Goal: Communication & Community: Answer question/provide support

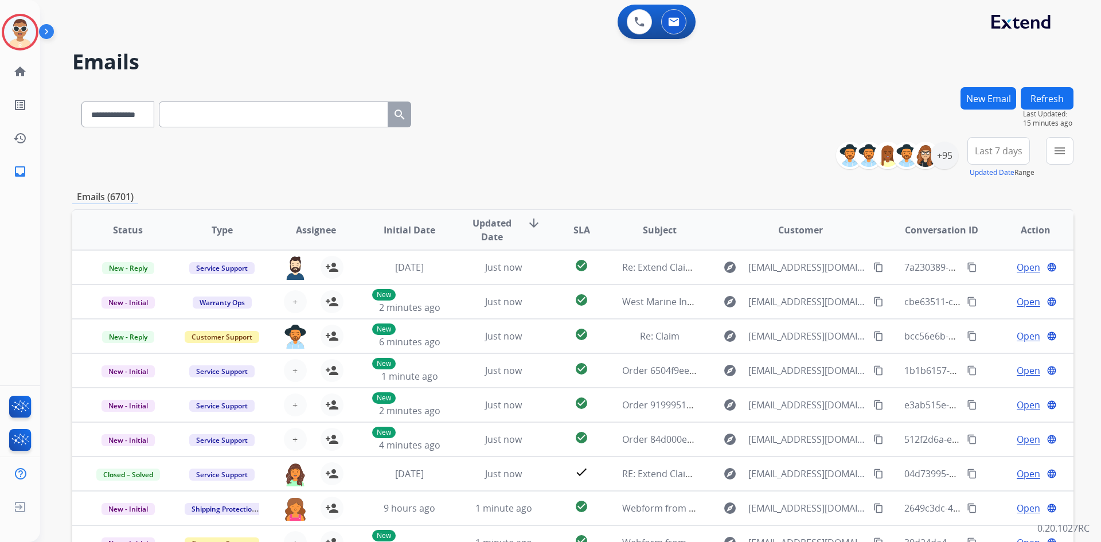
select select "**********"
click at [702, 111] on div "**********" at bounding box center [572, 112] width 1001 height 50
click at [1053, 97] on button "Refresh" at bounding box center [1046, 98] width 53 height 22
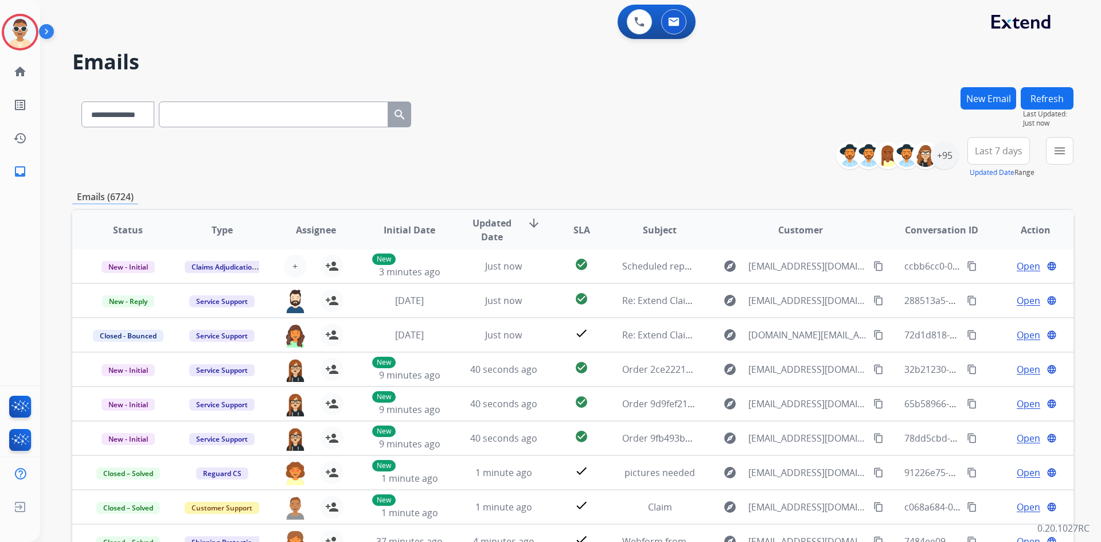
scroll to position [57, 0]
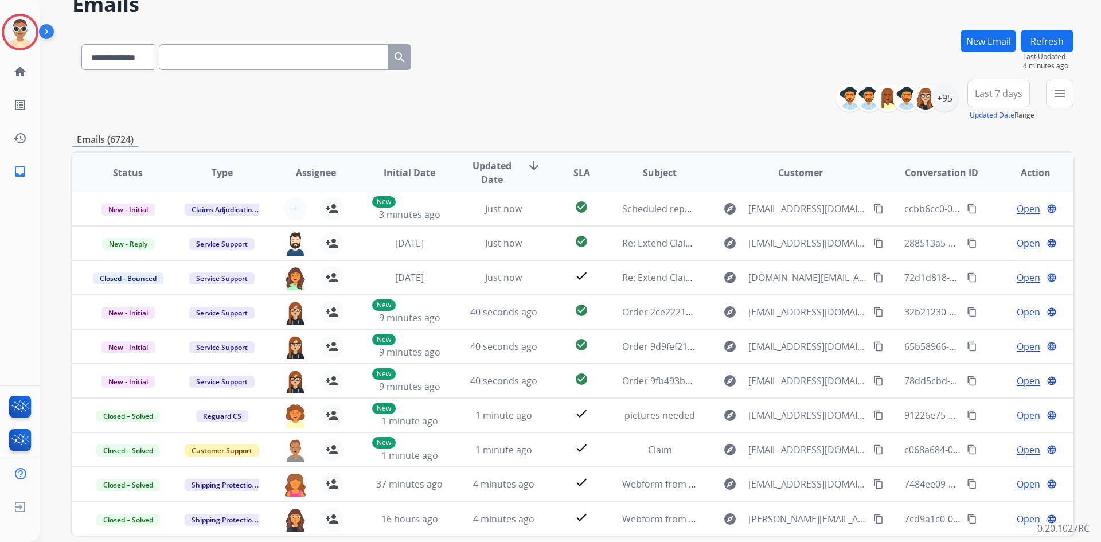
click at [1046, 36] on button "Refresh" at bounding box center [1046, 41] width 53 height 22
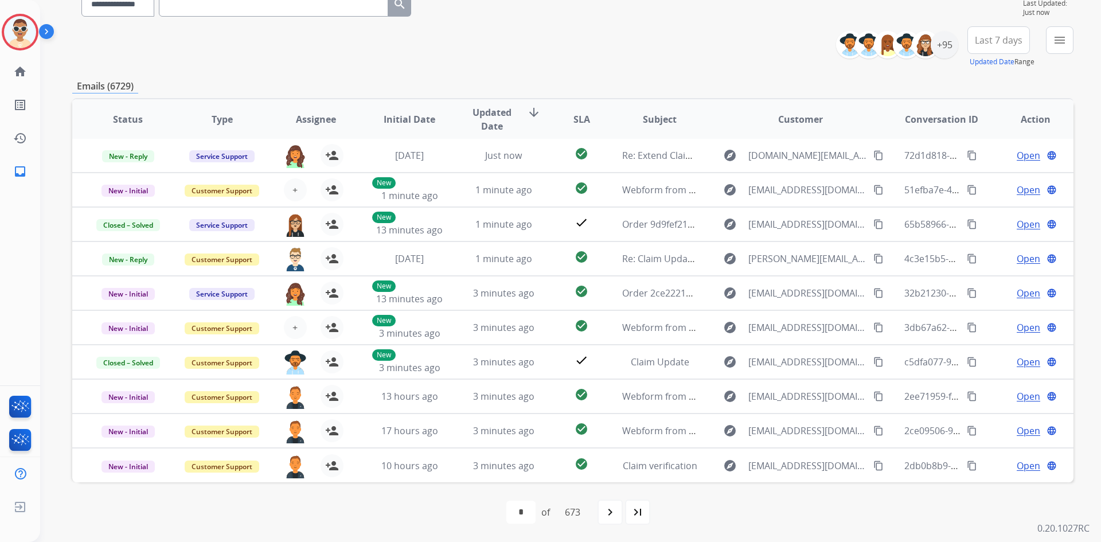
scroll to position [0, 0]
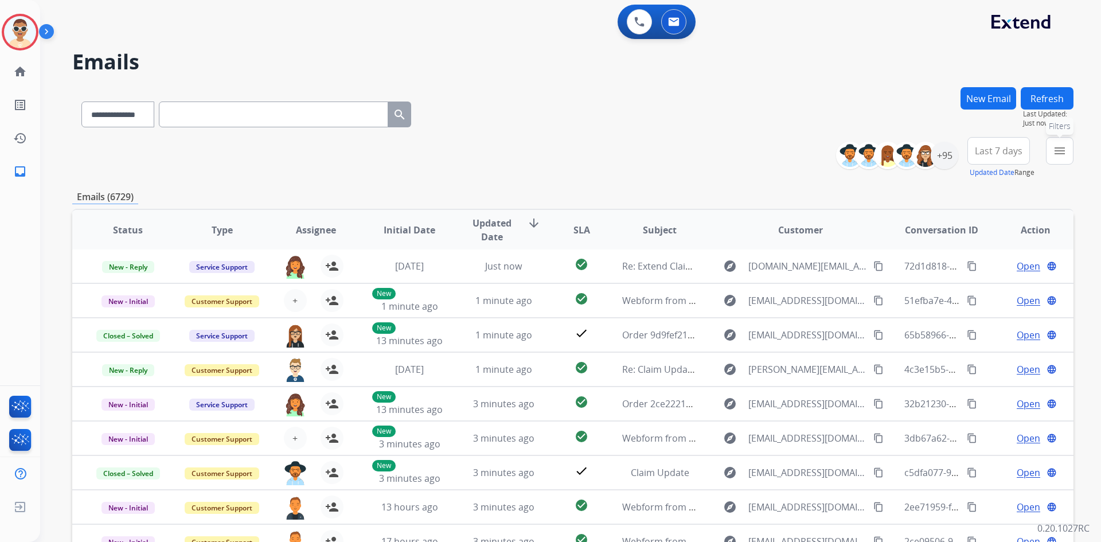
drag, startPoint x: 1055, startPoint y: 145, endPoint x: 1063, endPoint y: 170, distance: 26.6
click at [1059, 153] on button "menu Filters" at bounding box center [1060, 151] width 28 height 28
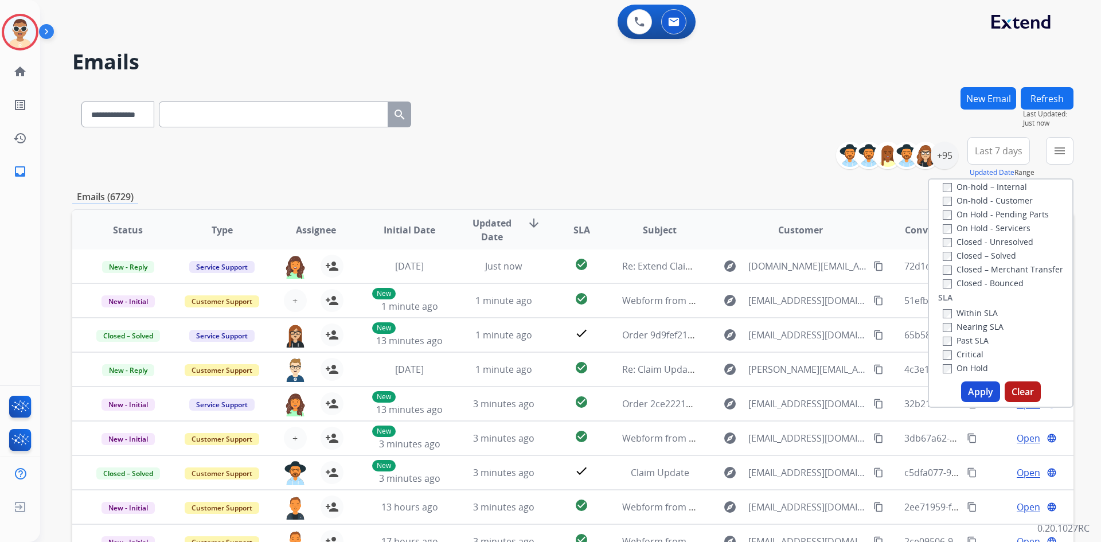
scroll to position [57, 0]
click at [962, 316] on label "Closed - All" at bounding box center [970, 317] width 57 height 11
click at [979, 387] on button "Apply" at bounding box center [980, 391] width 39 height 21
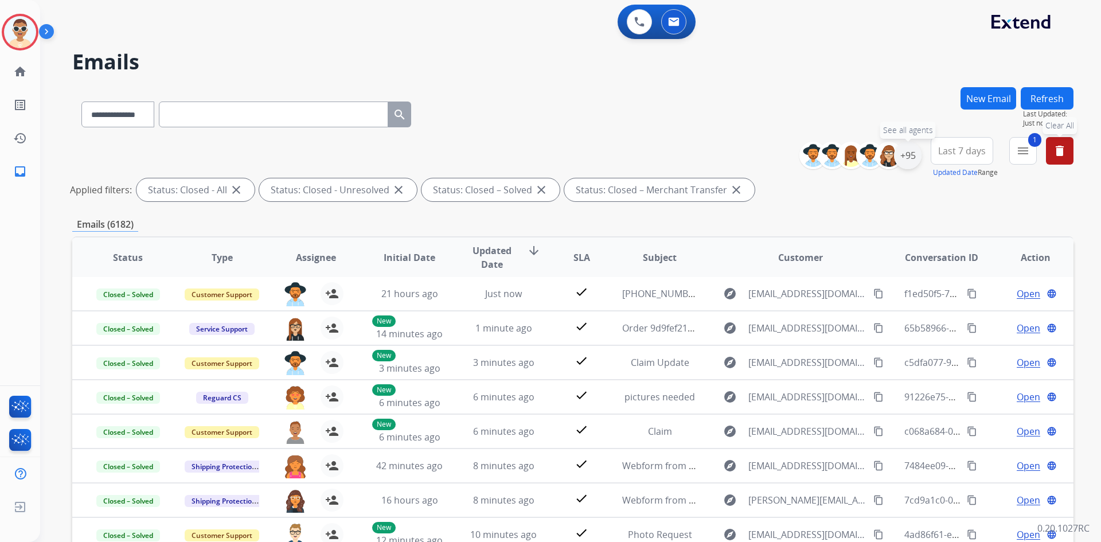
click at [904, 158] on div "+95" at bounding box center [908, 156] width 28 height 28
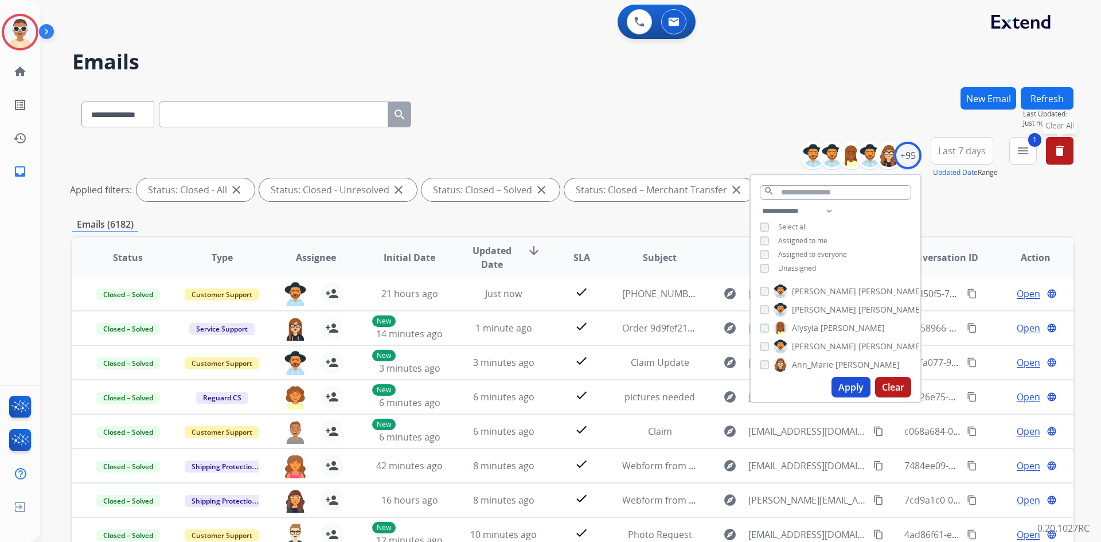
click at [677, 87] on div "**********" at bounding box center [572, 112] width 1001 height 50
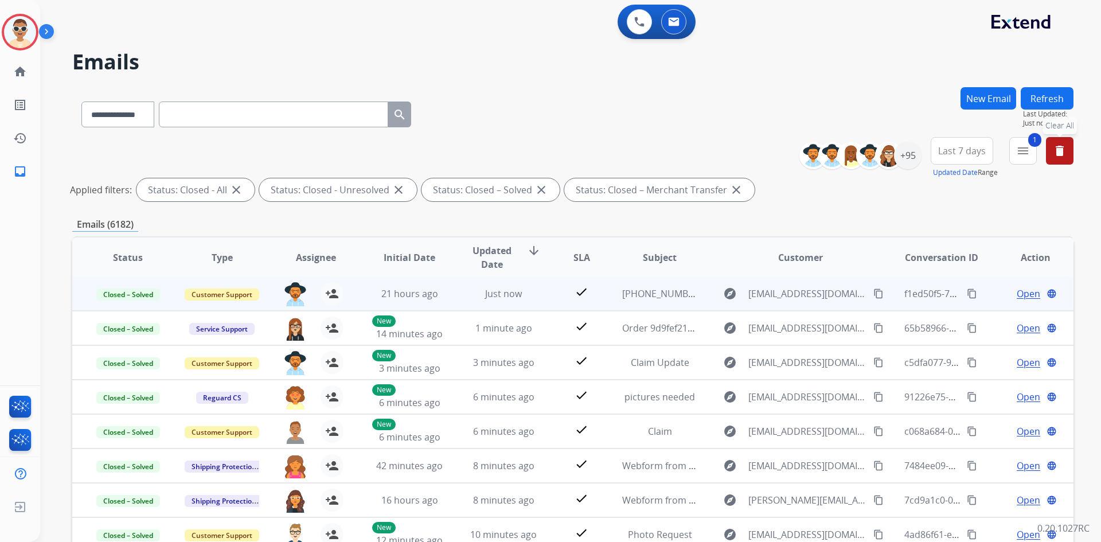
scroll to position [115, 0]
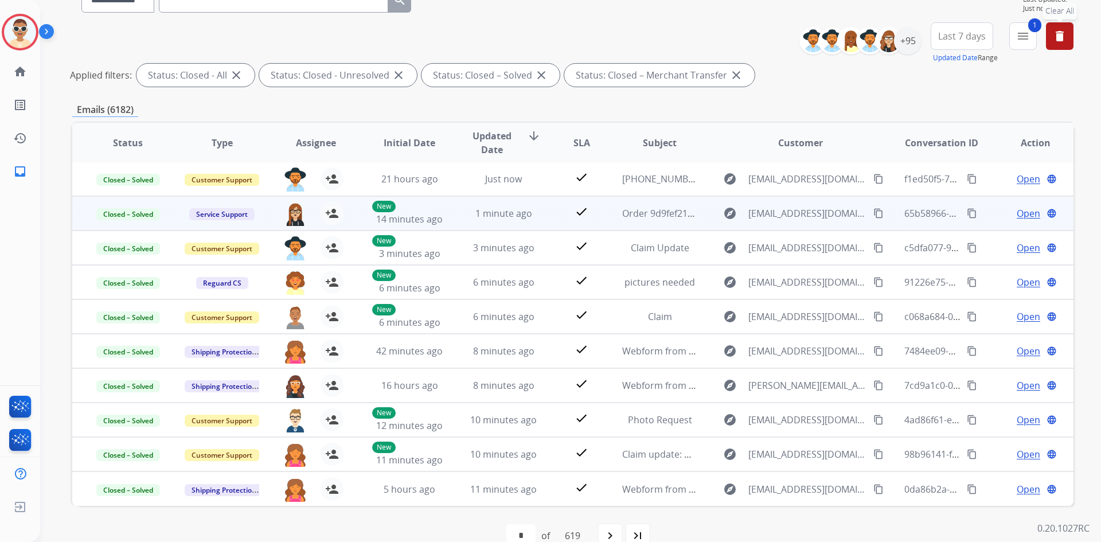
click at [1024, 213] on span "Open" at bounding box center [1028, 213] width 24 height 14
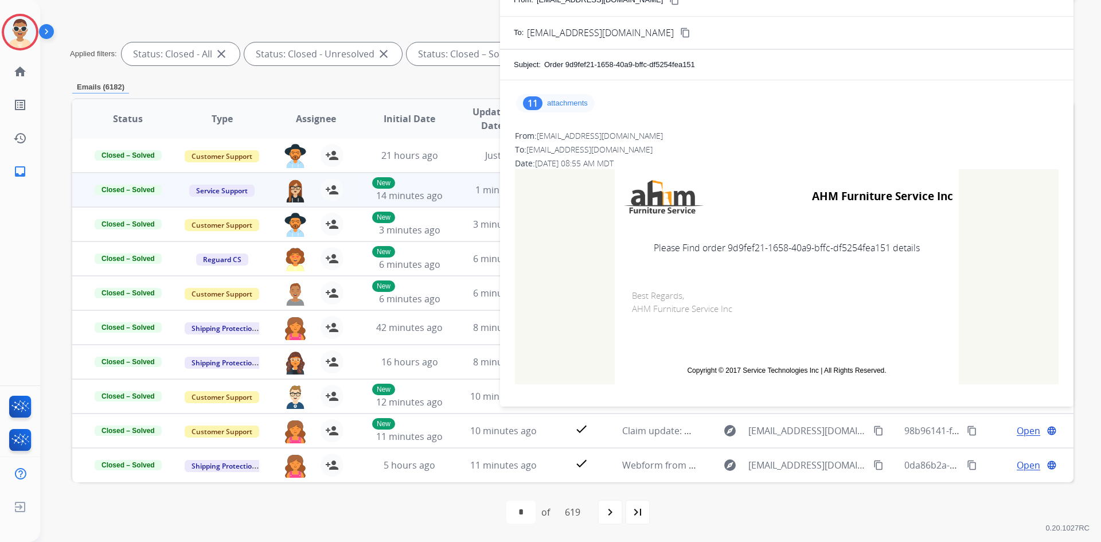
scroll to position [0, 0]
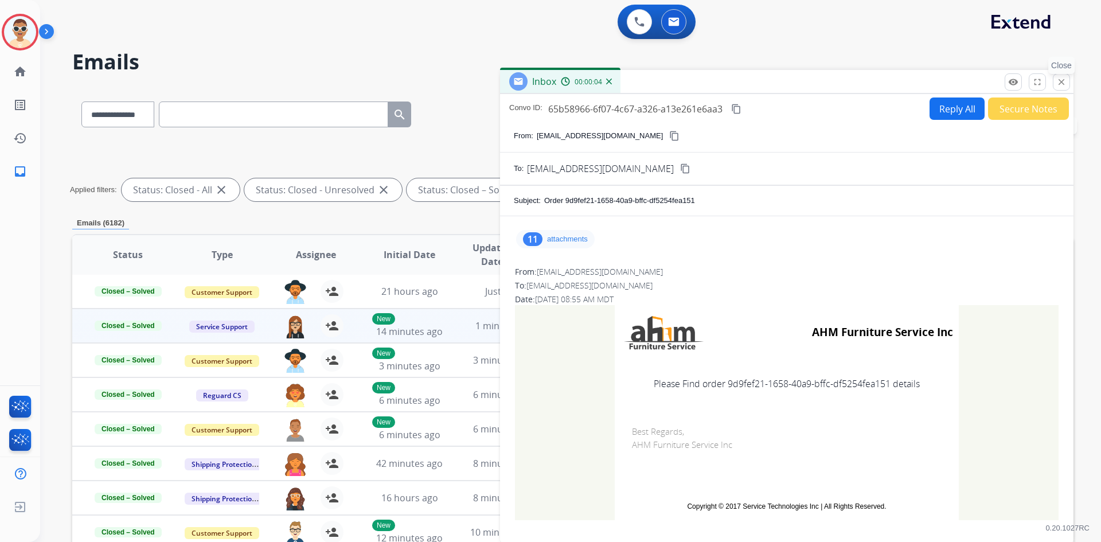
click at [1056, 86] on mat-icon "close" at bounding box center [1061, 82] width 10 height 10
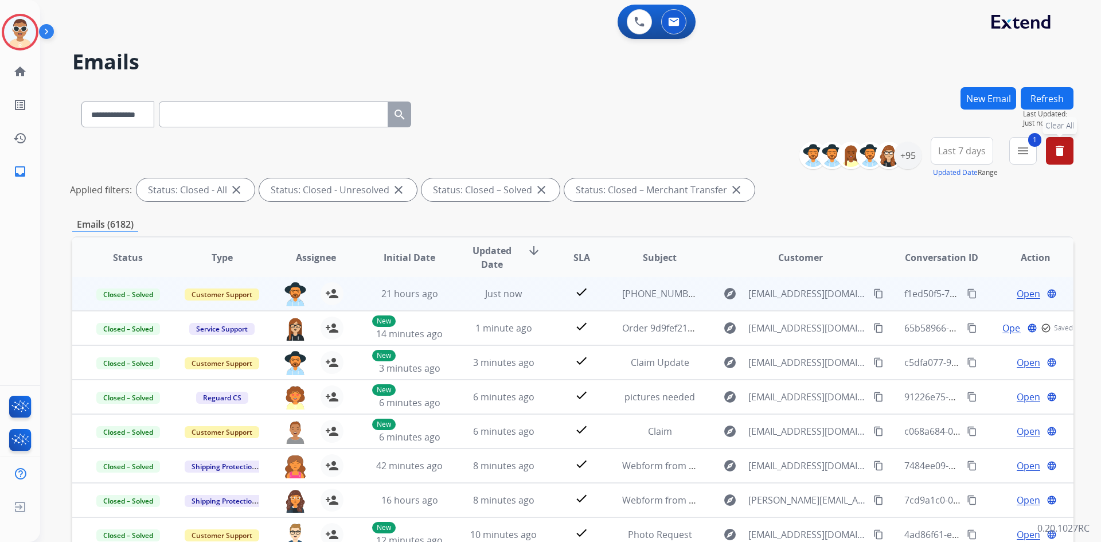
click at [1020, 294] on span "Open" at bounding box center [1028, 294] width 24 height 14
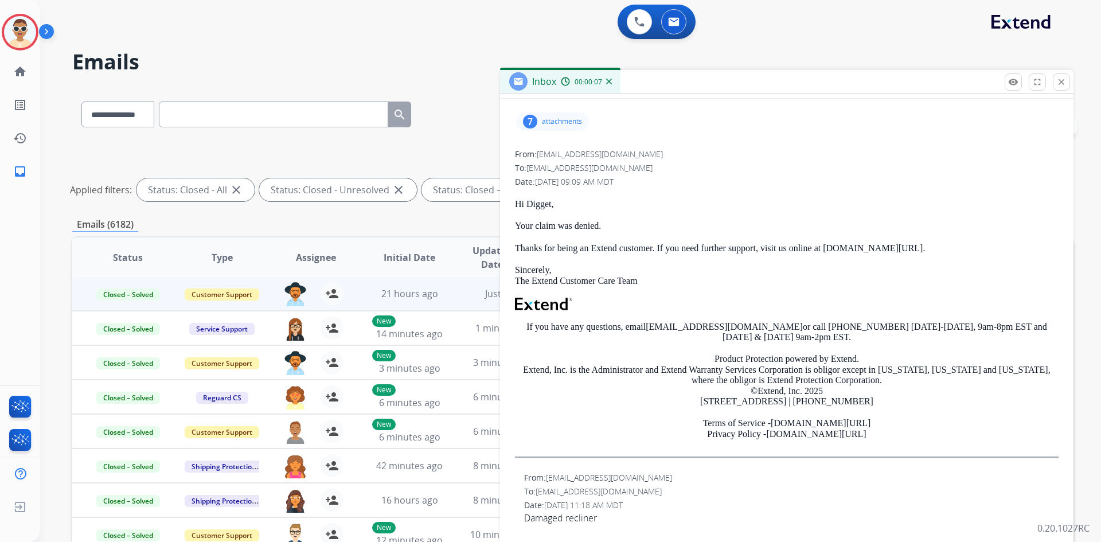
scroll to position [5, 0]
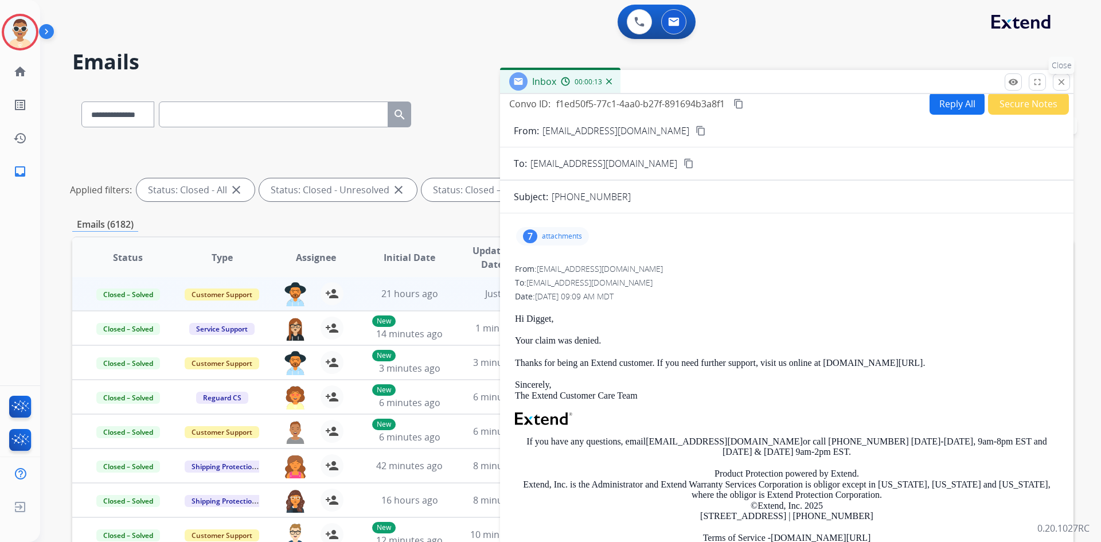
click at [1063, 85] on mat-icon "close" at bounding box center [1061, 82] width 10 height 10
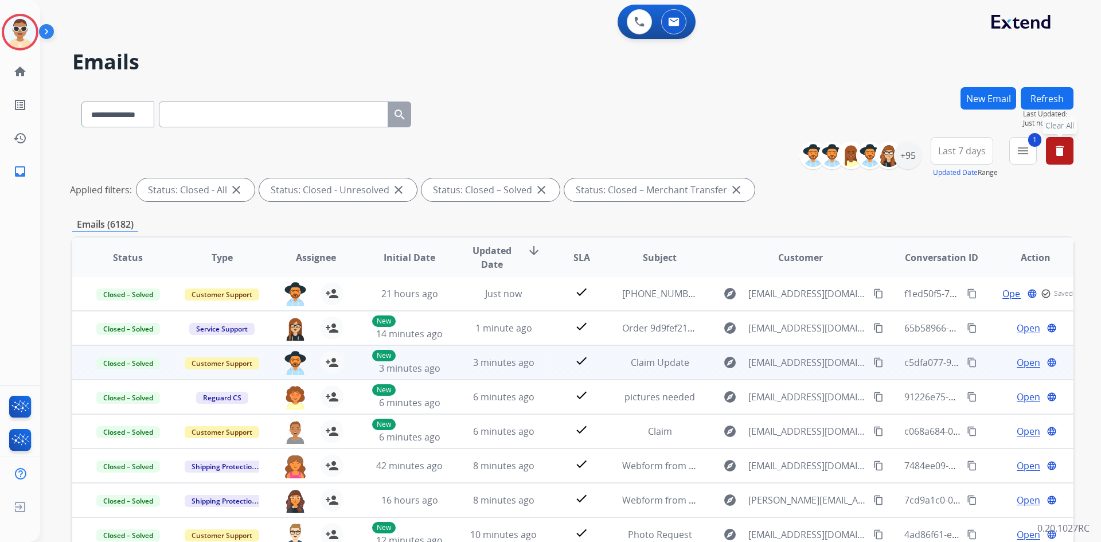
click at [1021, 362] on span "Open" at bounding box center [1028, 362] width 24 height 14
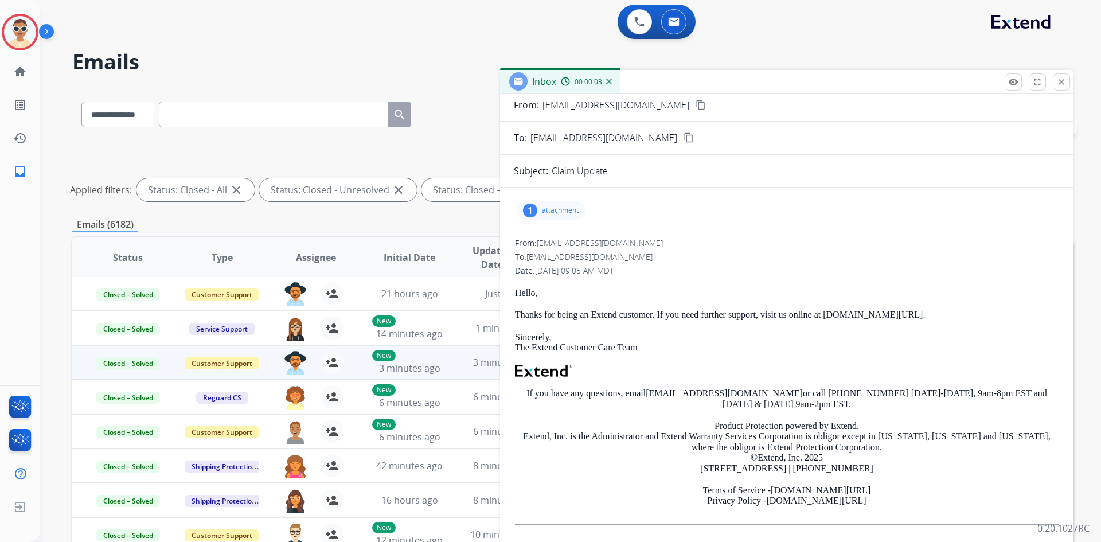
scroll to position [0, 0]
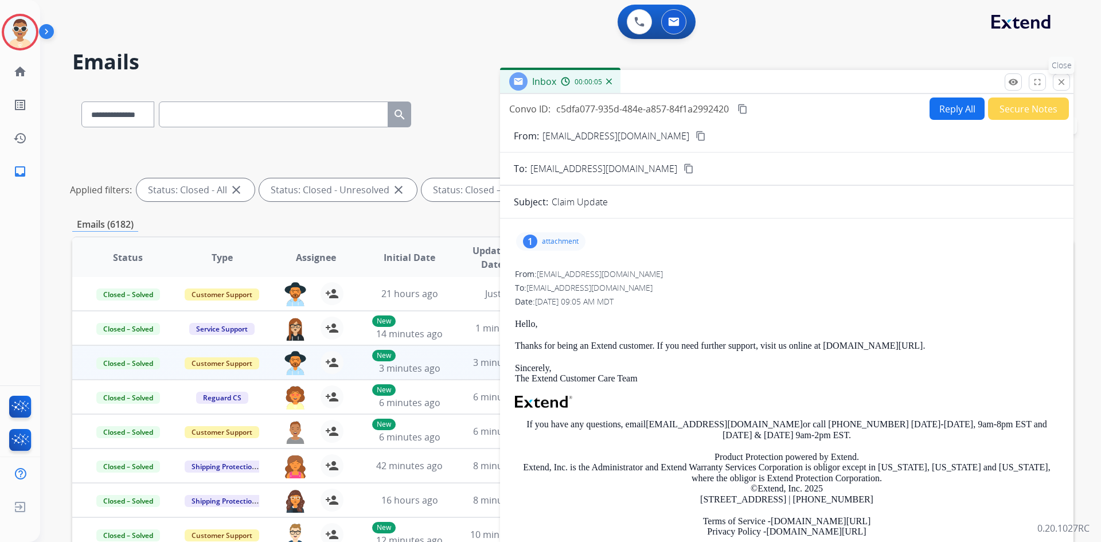
click at [1059, 82] on mat-icon "close" at bounding box center [1061, 82] width 10 height 10
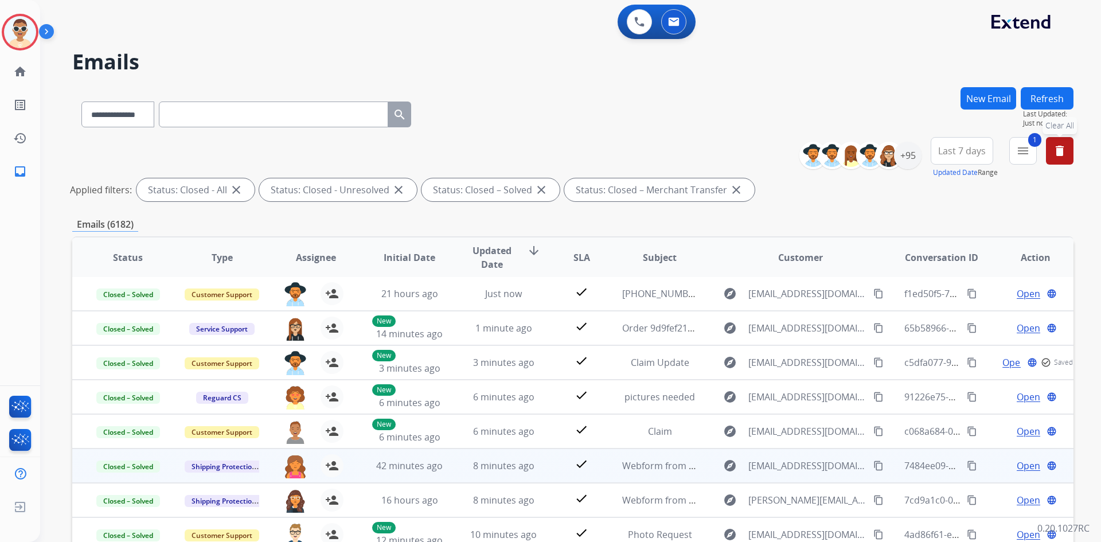
scroll to position [115, 0]
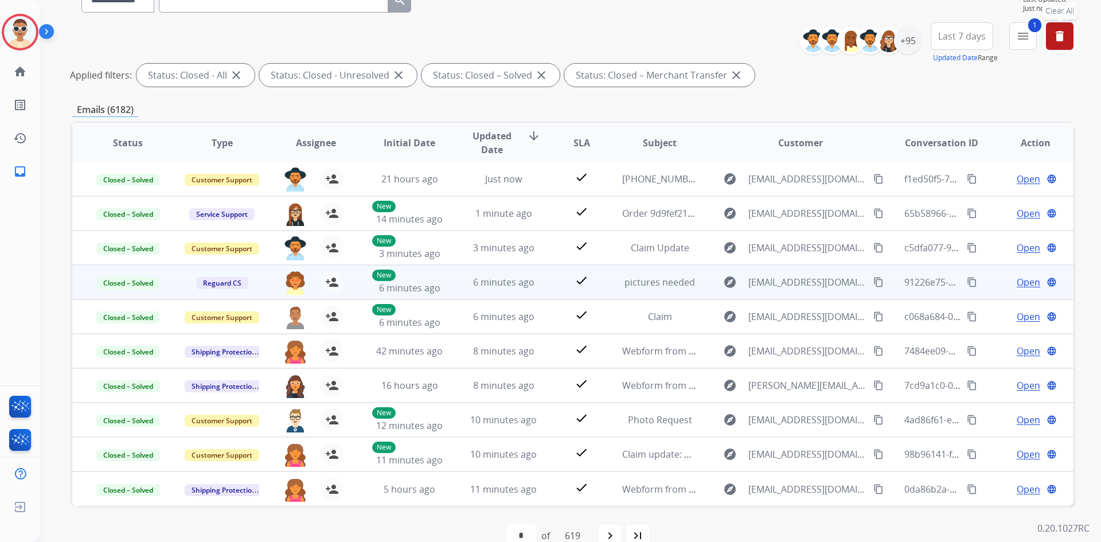
click at [1021, 284] on span "Open" at bounding box center [1028, 282] width 24 height 14
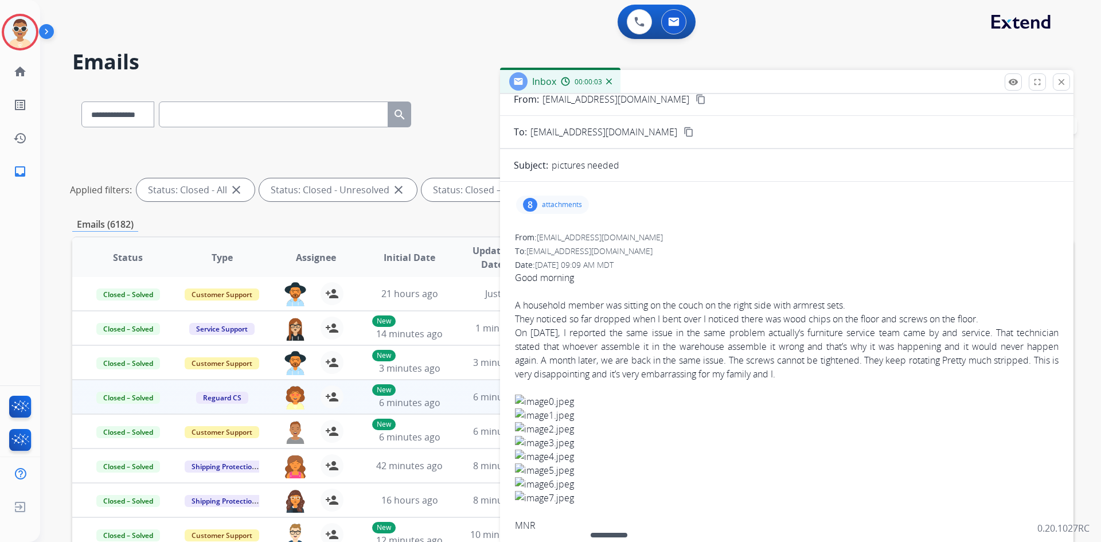
scroll to position [0, 0]
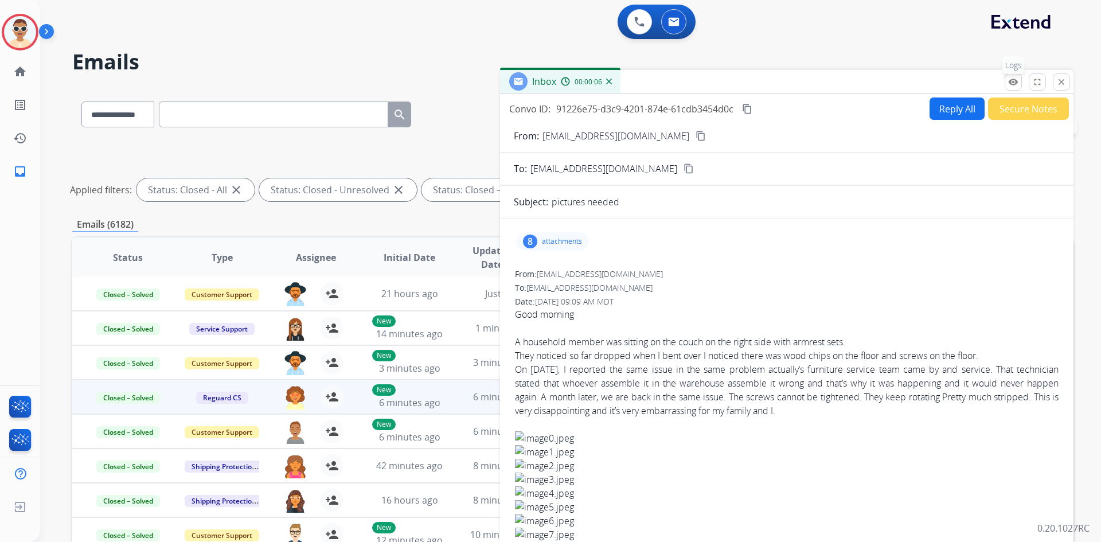
click at [1008, 85] on mat-icon "remove_red_eye" at bounding box center [1013, 82] width 10 height 10
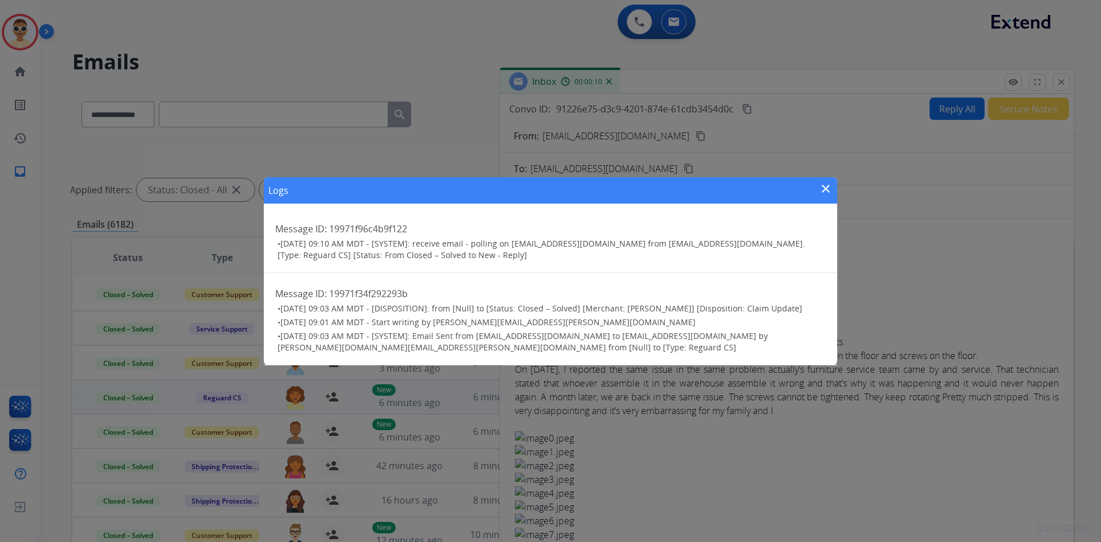
click at [828, 189] on mat-icon "close" at bounding box center [826, 189] width 14 height 14
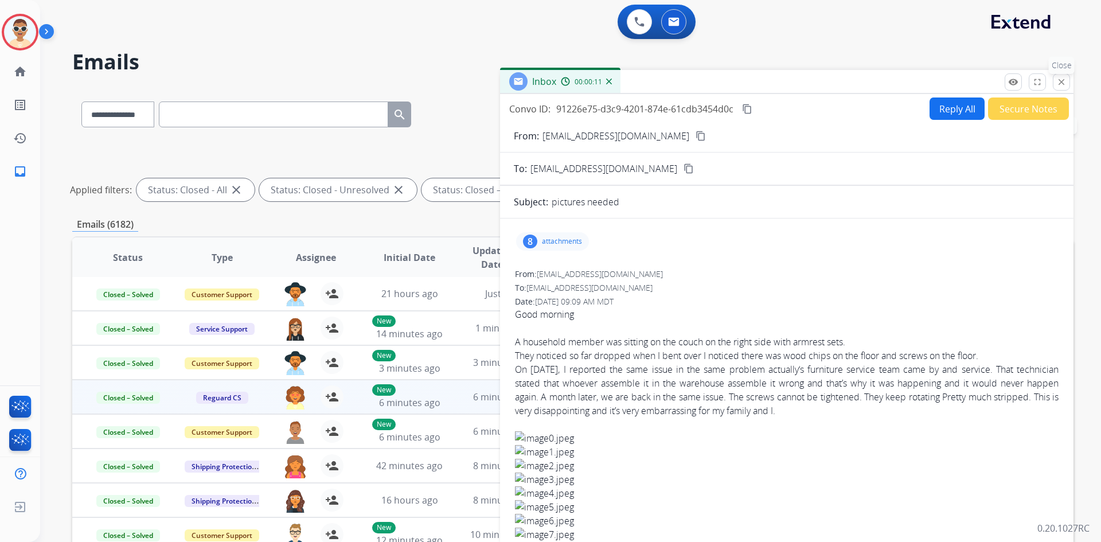
click at [1062, 75] on button "close Close" at bounding box center [1060, 81] width 17 height 17
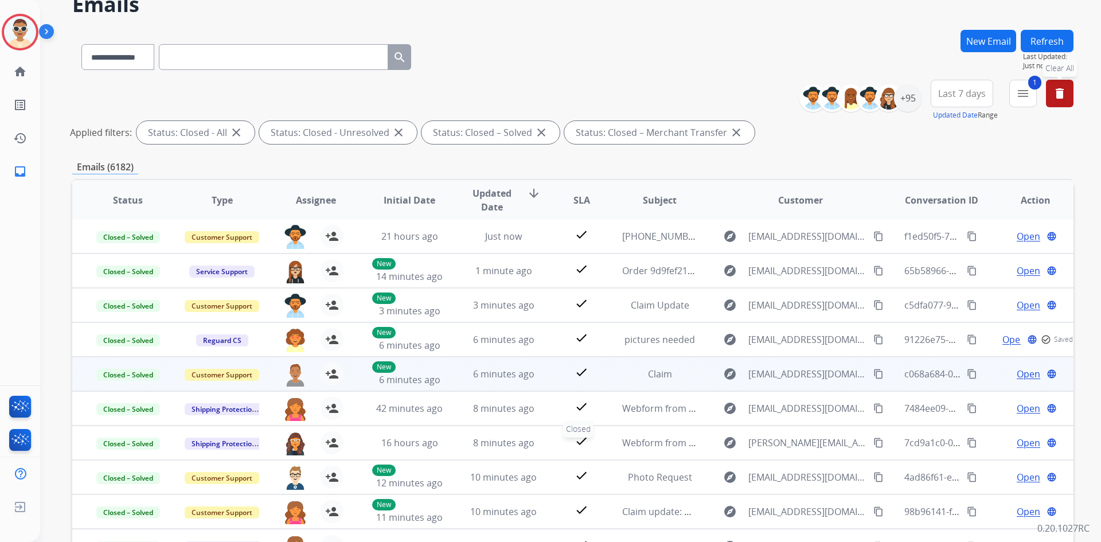
scroll to position [138, 0]
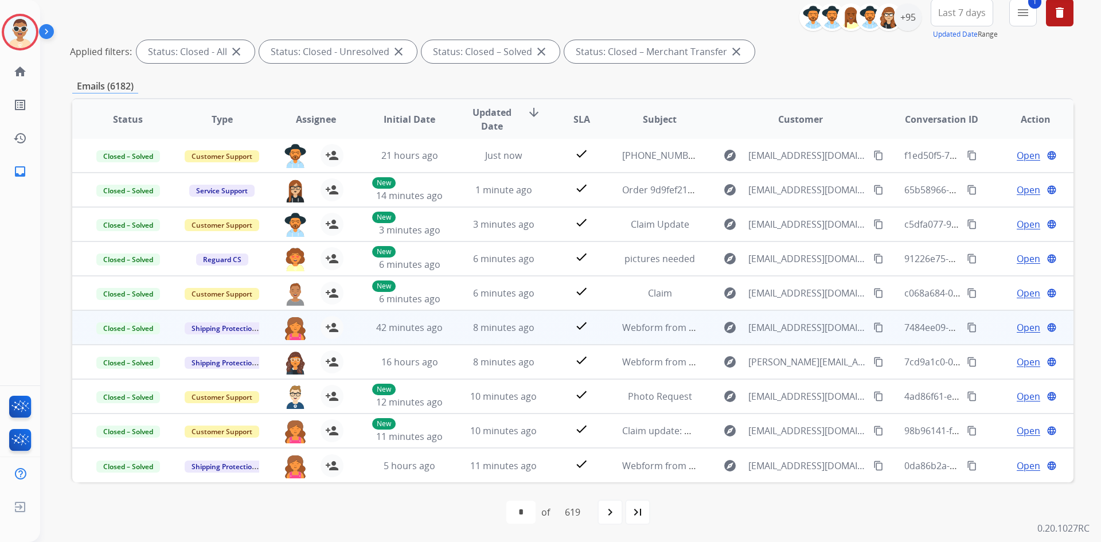
click at [1019, 327] on span "Open" at bounding box center [1028, 327] width 24 height 14
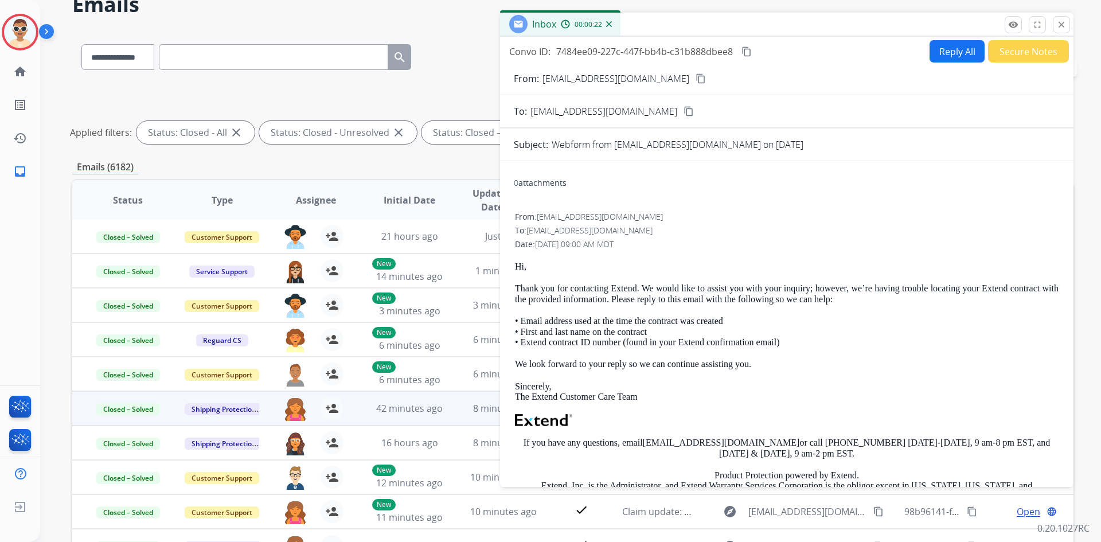
scroll to position [0, 0]
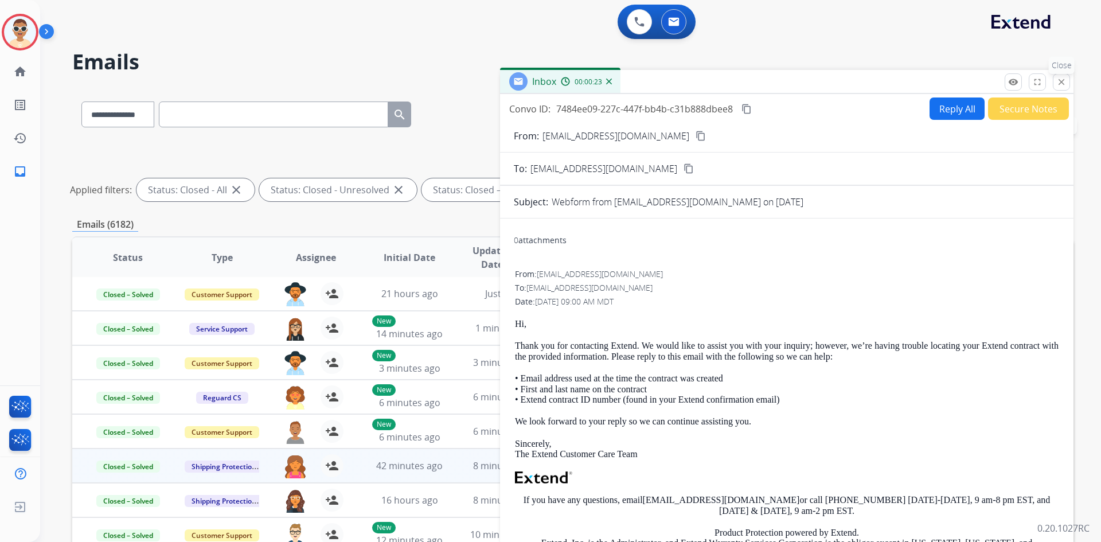
click at [1056, 85] on mat-icon "close" at bounding box center [1061, 82] width 10 height 10
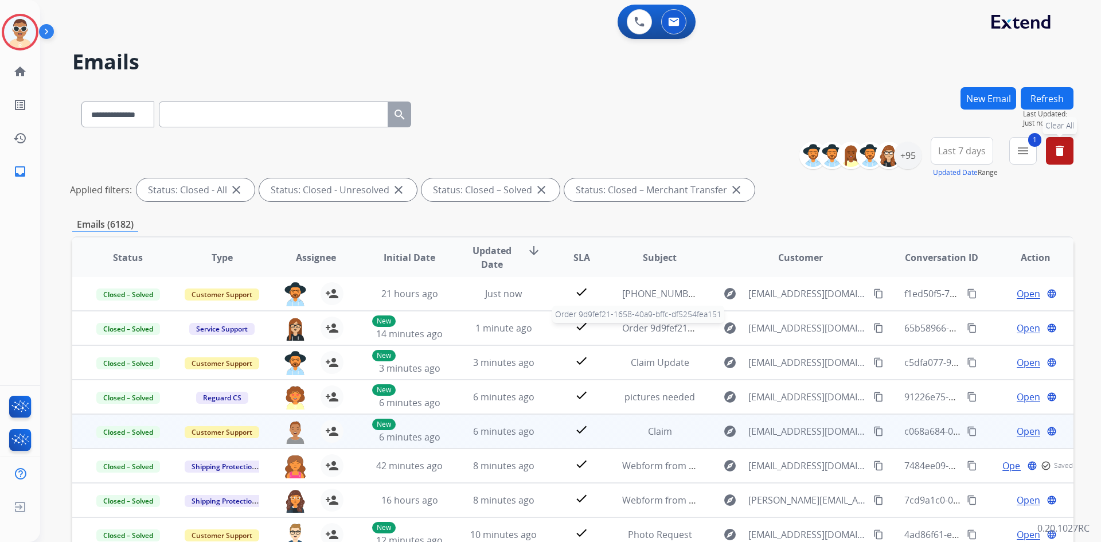
scroll to position [138, 0]
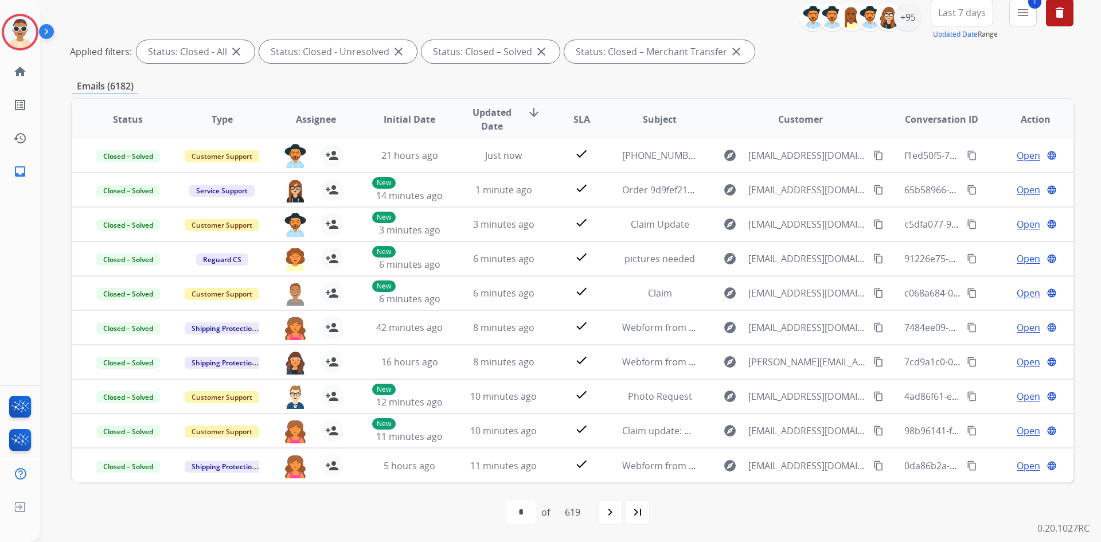
click at [512, 83] on div "Emails (6182)" at bounding box center [572, 86] width 1001 height 14
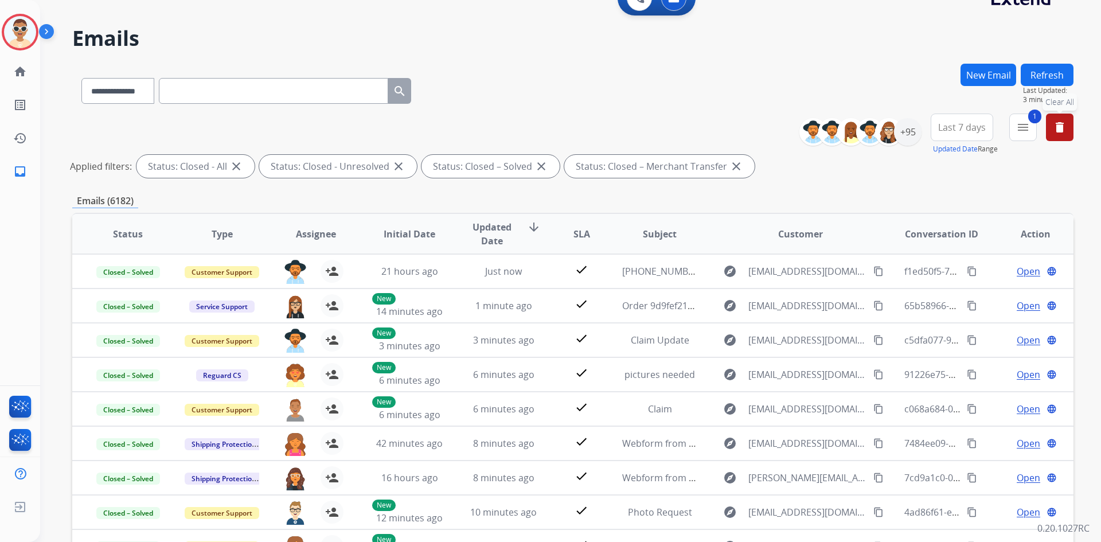
click at [1064, 118] on button "delete Clear All" at bounding box center [1060, 127] width 28 height 28
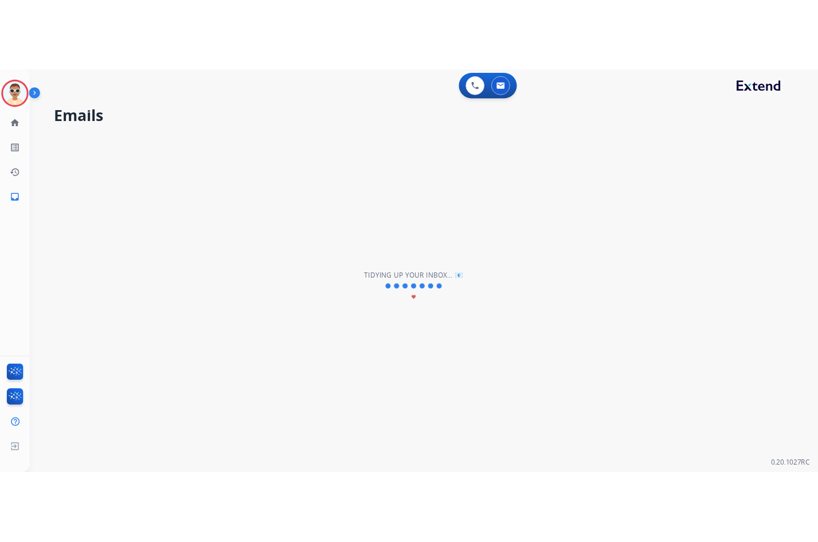
scroll to position [0, 0]
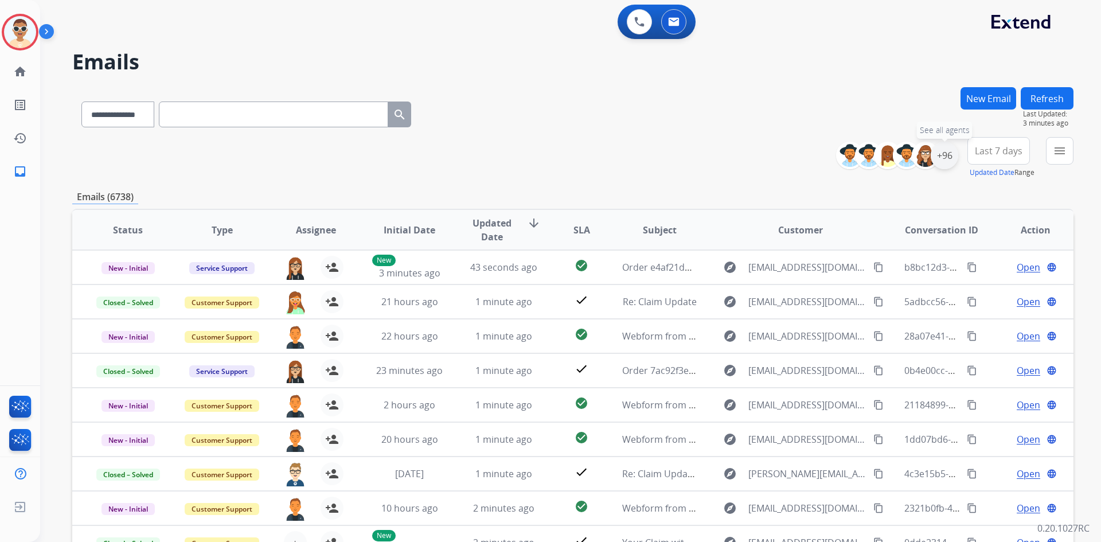
click at [947, 158] on div "+96" at bounding box center [944, 156] width 28 height 28
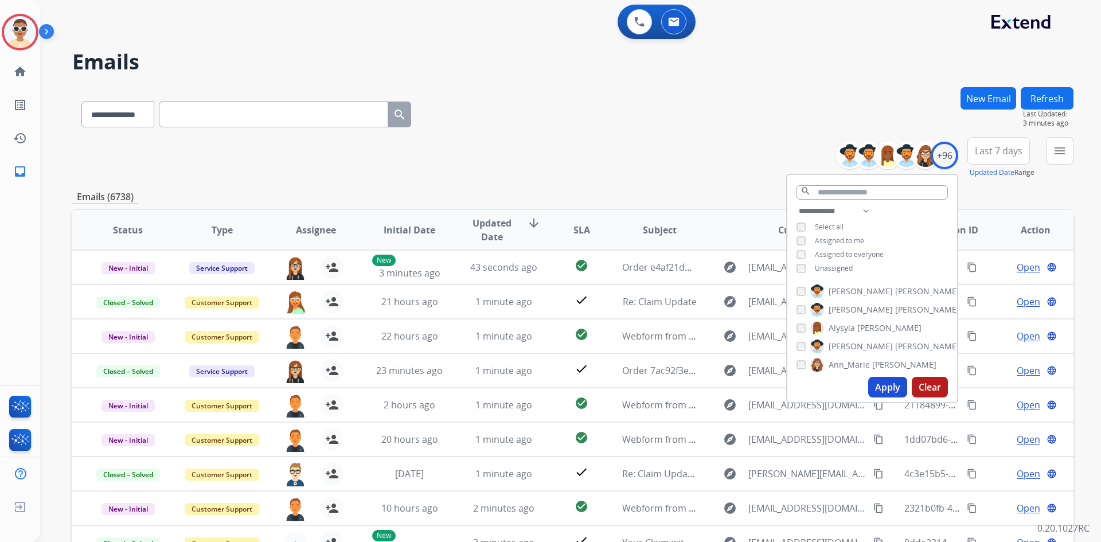
click at [812, 237] on div "Assigned to me" at bounding box center [830, 240] width 68 height 9
click at [879, 383] on button "Apply" at bounding box center [887, 387] width 39 height 21
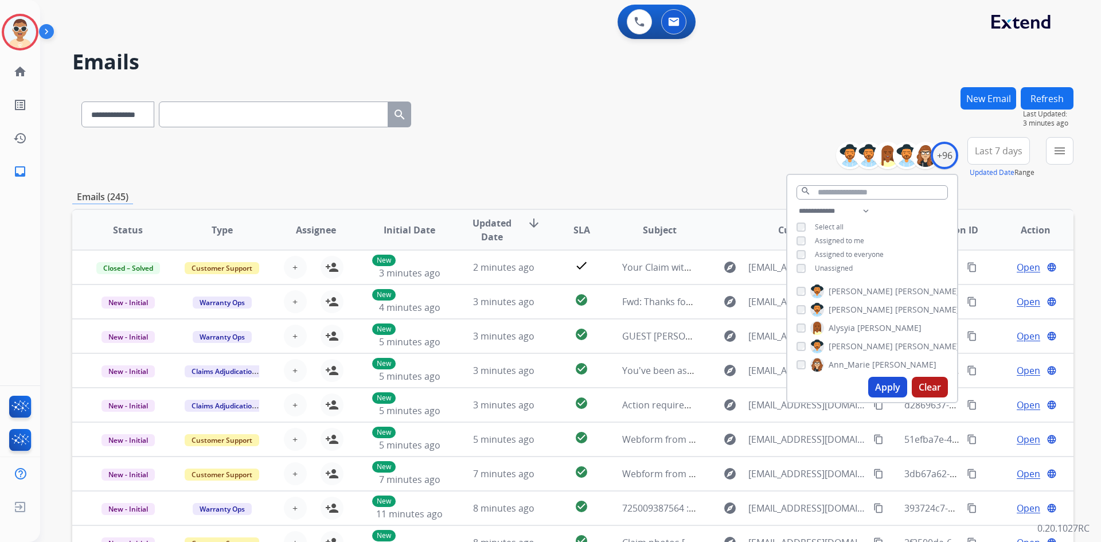
click at [997, 104] on button "New Email" at bounding box center [988, 98] width 56 height 22
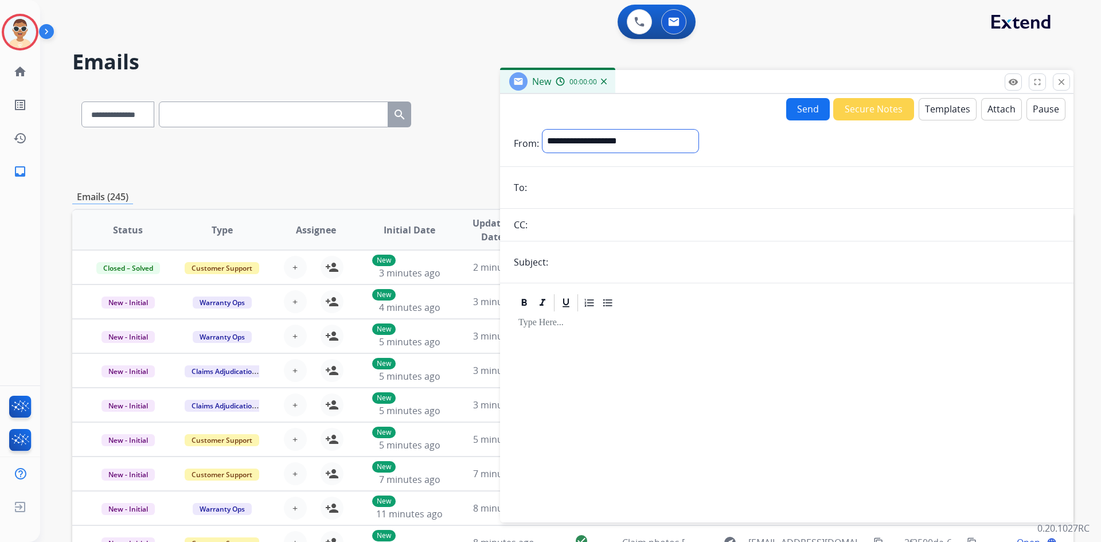
click at [636, 148] on select "**********" at bounding box center [620, 141] width 156 height 23
select select "**********"
click at [542, 130] on select "**********" at bounding box center [620, 141] width 156 height 23
click at [592, 183] on input "email" at bounding box center [794, 188] width 529 height 23
type input "**********"
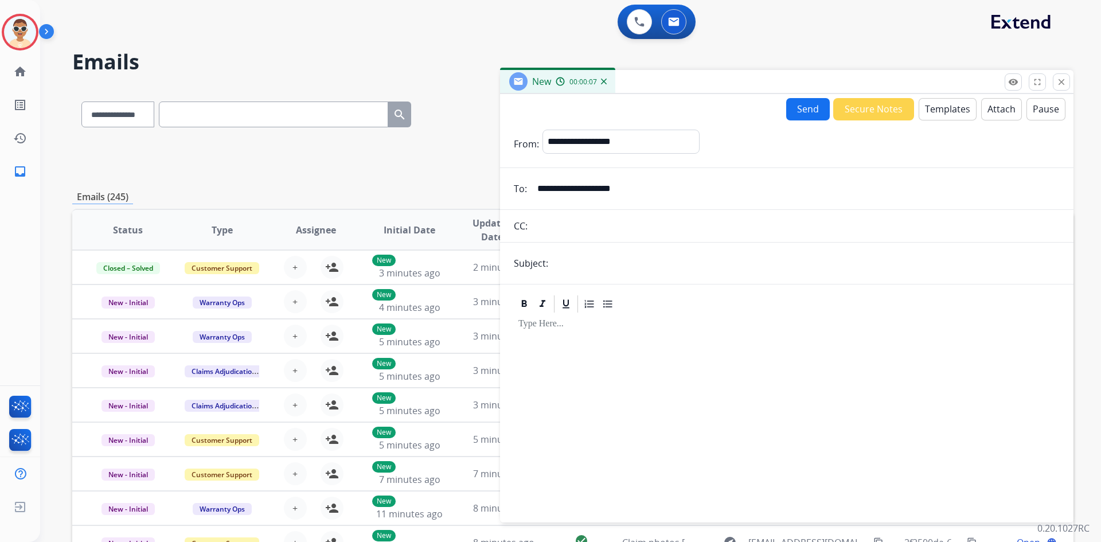
click at [582, 271] on input "text" at bounding box center [805, 263] width 508 height 23
click at [643, 261] on input "**********" at bounding box center [805, 263] width 508 height 23
click at [654, 263] on input "**********" at bounding box center [805, 263] width 508 height 23
type input "**********"
click at [616, 321] on p at bounding box center [786, 324] width 537 height 10
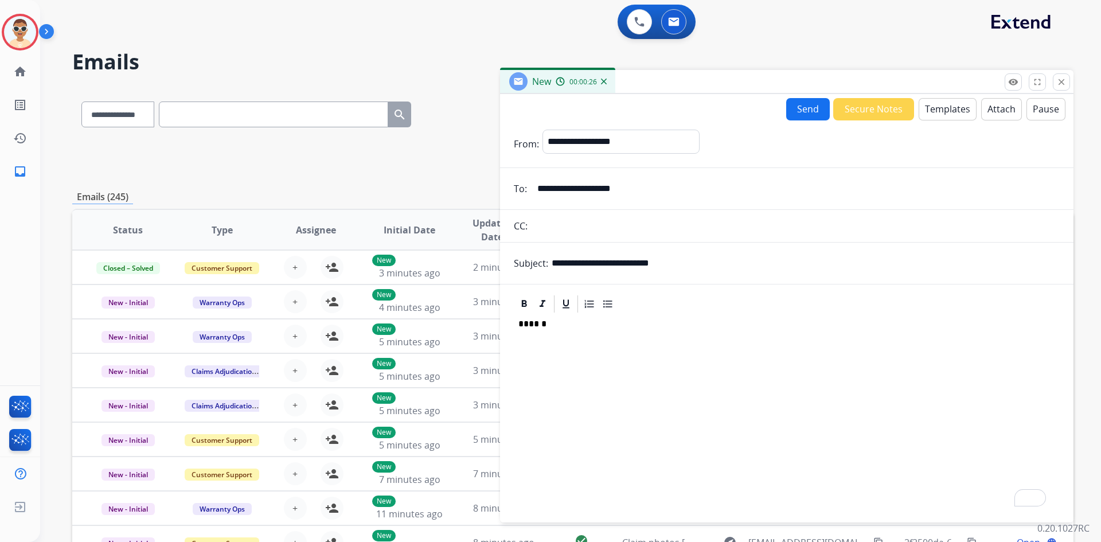
click at [793, 107] on button "Send" at bounding box center [808, 109] width 44 height 22
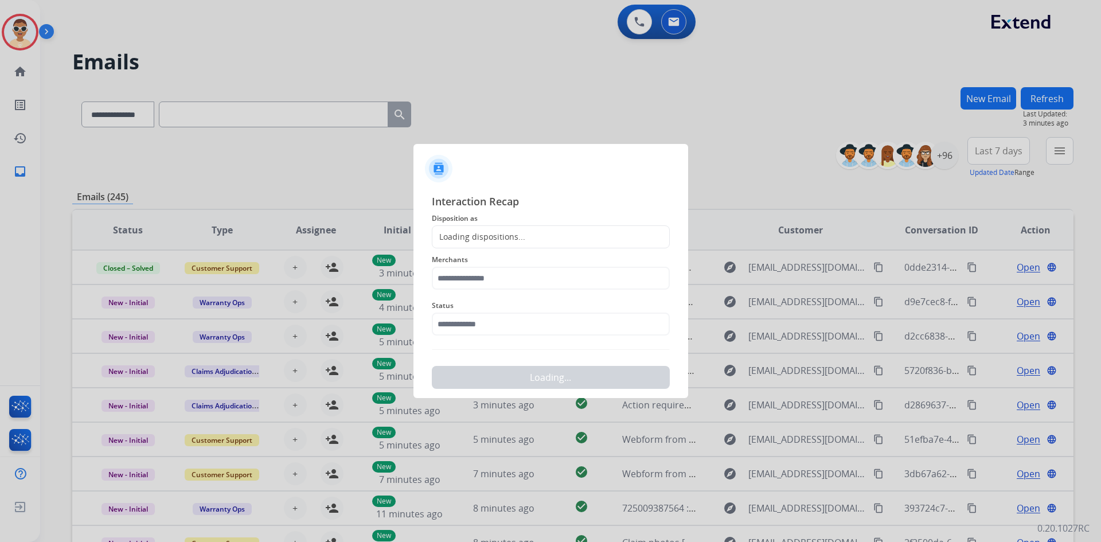
click at [522, 234] on div "Loading dispositions..." at bounding box center [478, 236] width 93 height 11
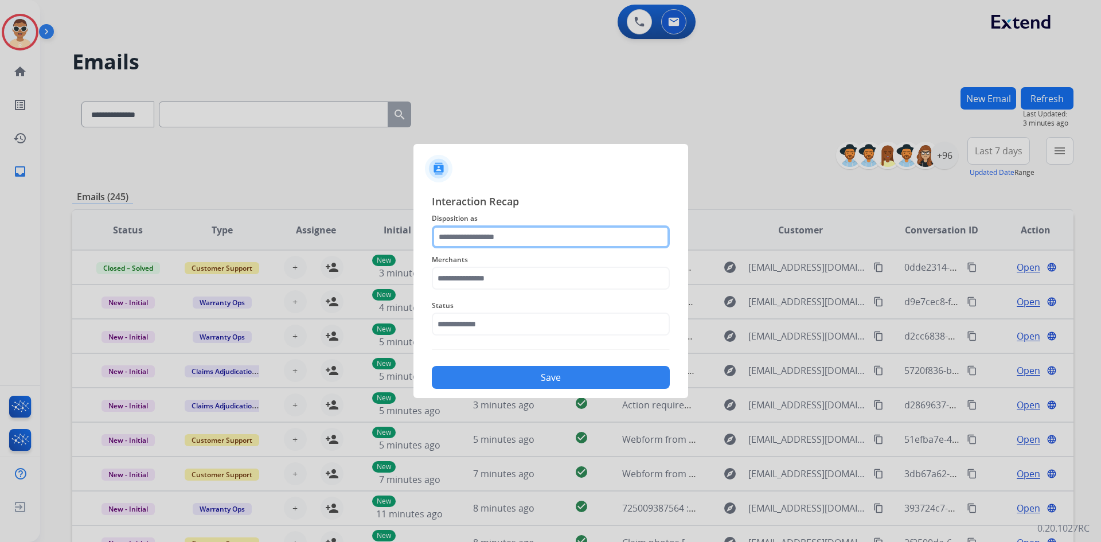
click at [522, 234] on input "text" at bounding box center [551, 236] width 238 height 23
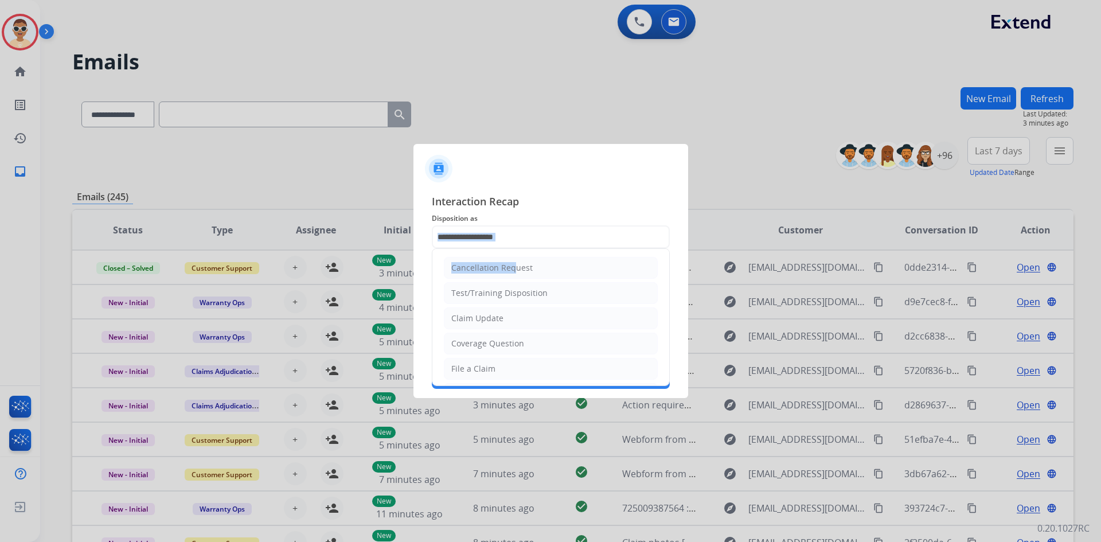
drag, startPoint x: 508, startPoint y: 269, endPoint x: 511, endPoint y: 245, distance: 24.8
click at [511, 244] on input "text" at bounding box center [551, 236] width 238 height 23
click at [496, 272] on div "Test/Training Disposition" at bounding box center [499, 267] width 96 height 11
type input "**********"
click at [496, 272] on input "text" at bounding box center [551, 278] width 238 height 23
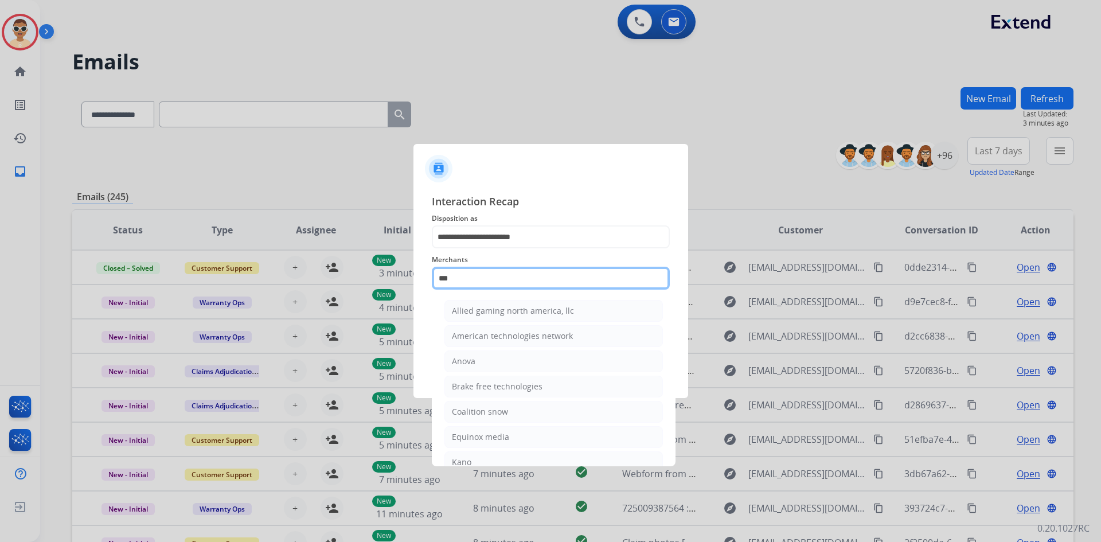
type input "*********"
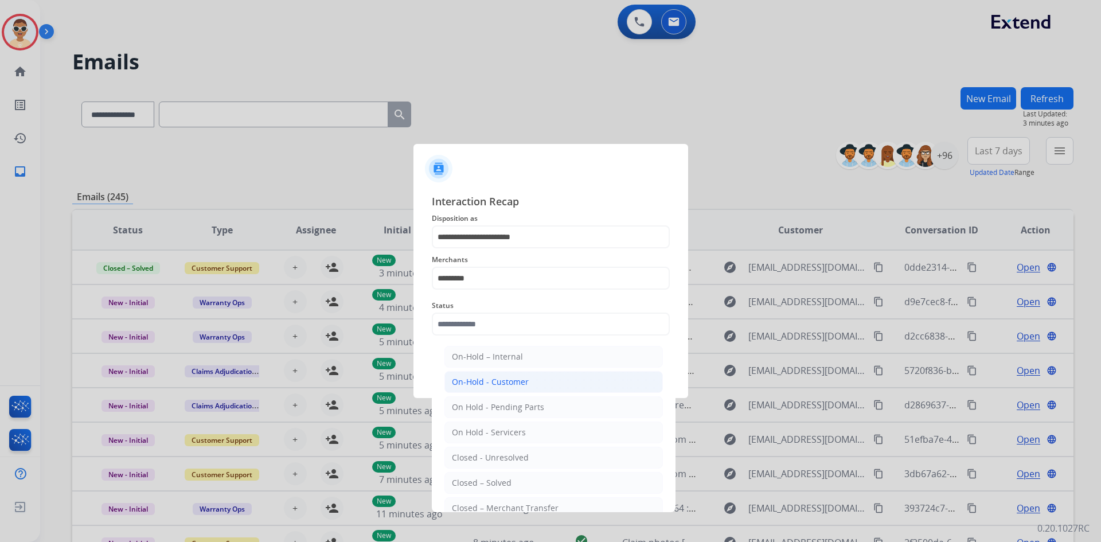
click at [506, 381] on div "On-Hold - Customer" at bounding box center [490, 381] width 77 height 11
type input "**********"
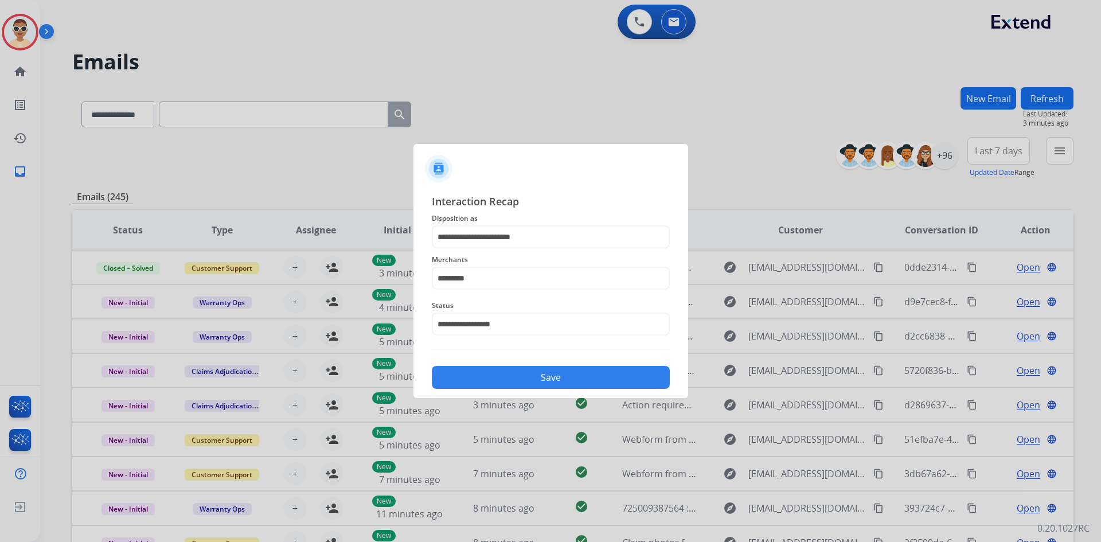
click at [513, 378] on button "Save" at bounding box center [551, 377] width 238 height 23
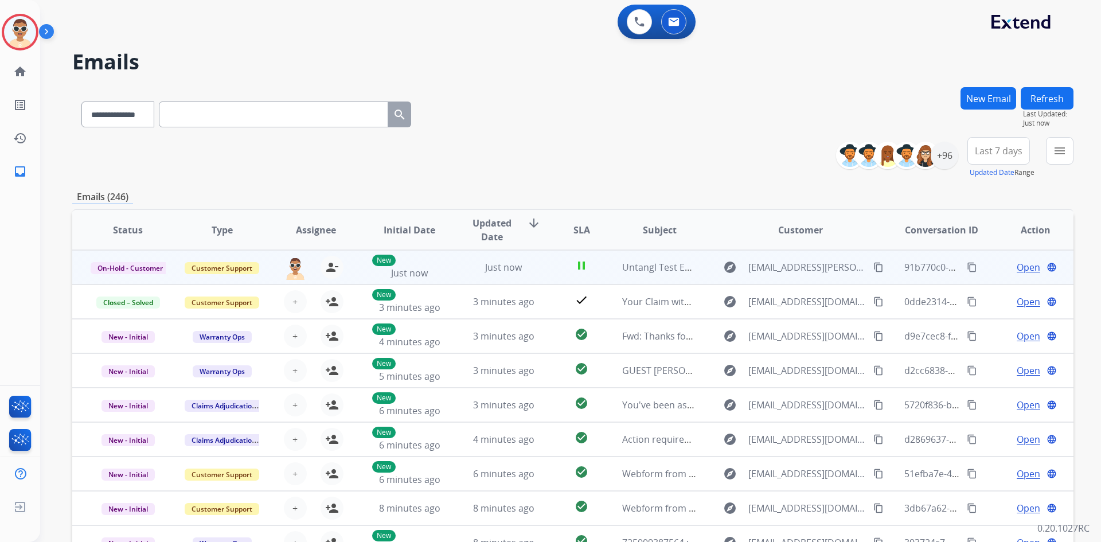
click at [1016, 268] on span "Open" at bounding box center [1028, 267] width 24 height 14
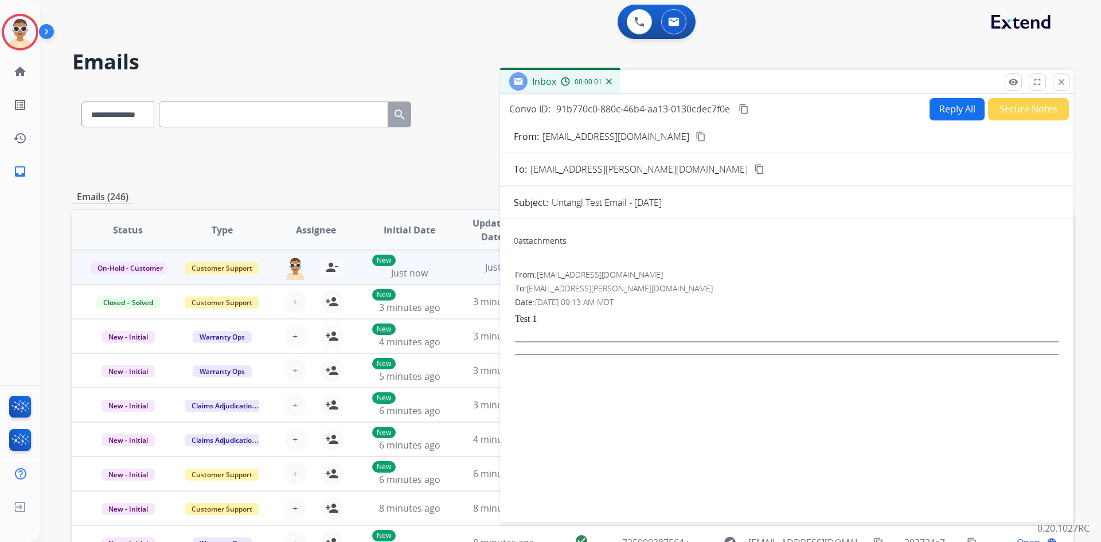
click at [939, 116] on button "Reply All" at bounding box center [956, 109] width 55 height 22
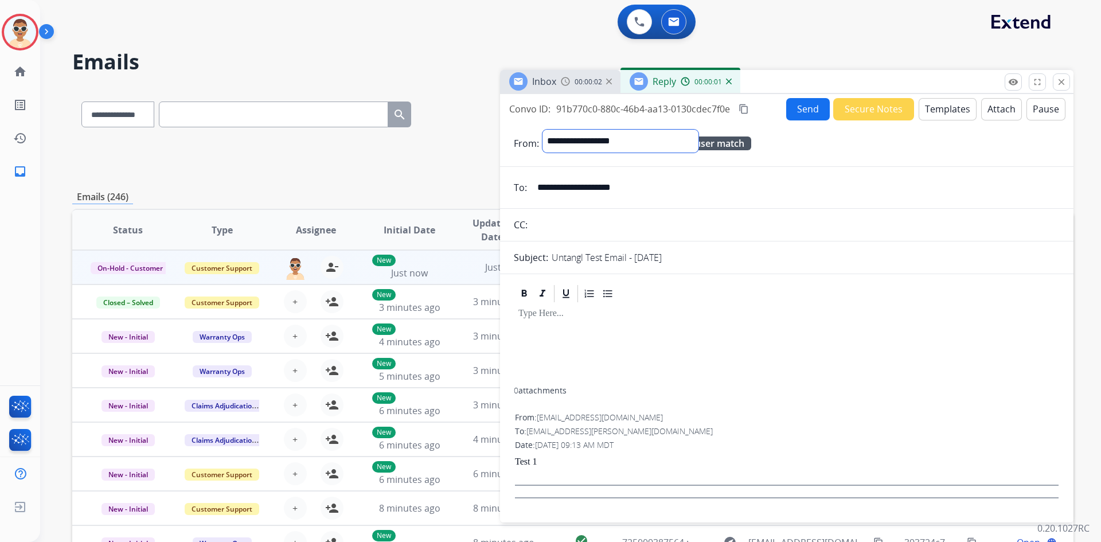
click at [634, 147] on select "**********" at bounding box center [620, 141] width 156 height 23
select select "**********"
click at [542, 130] on select "**********" at bounding box center [620, 141] width 156 height 23
click at [591, 320] on div at bounding box center [787, 346] width 546 height 82
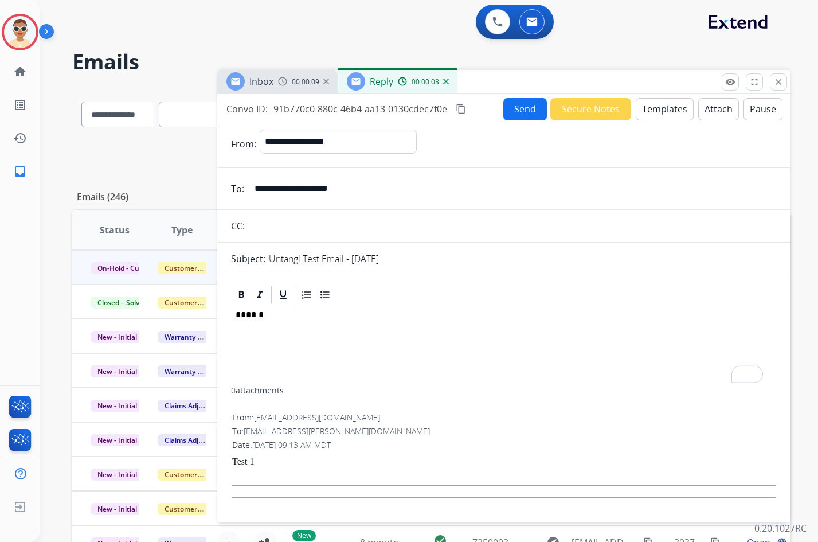
click at [531, 122] on form "**********" at bounding box center [503, 318] width 573 height 397
click at [528, 111] on button "Send" at bounding box center [525, 109] width 44 height 22
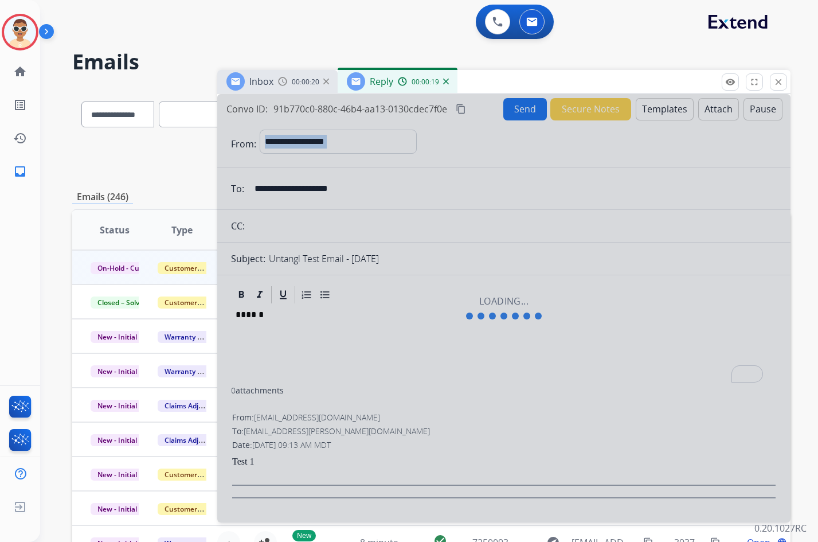
scroll to position [111, 0]
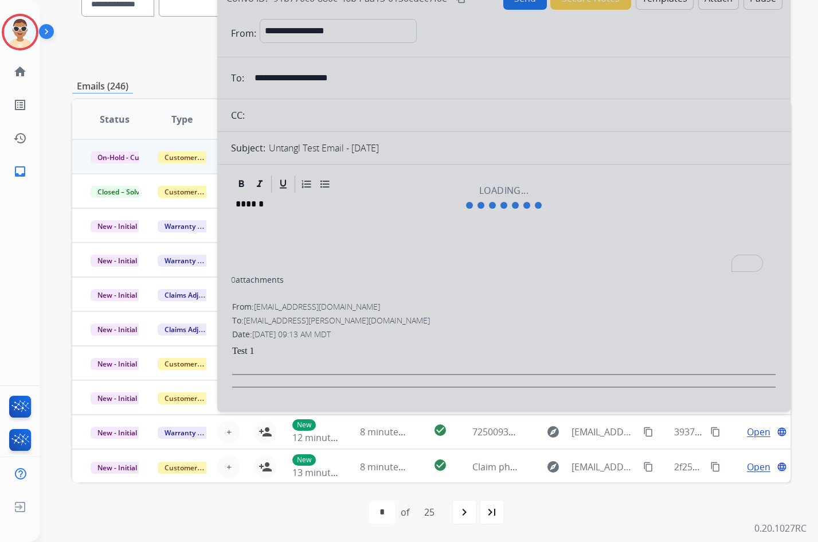
click at [561, 255] on div at bounding box center [503, 197] width 573 height 428
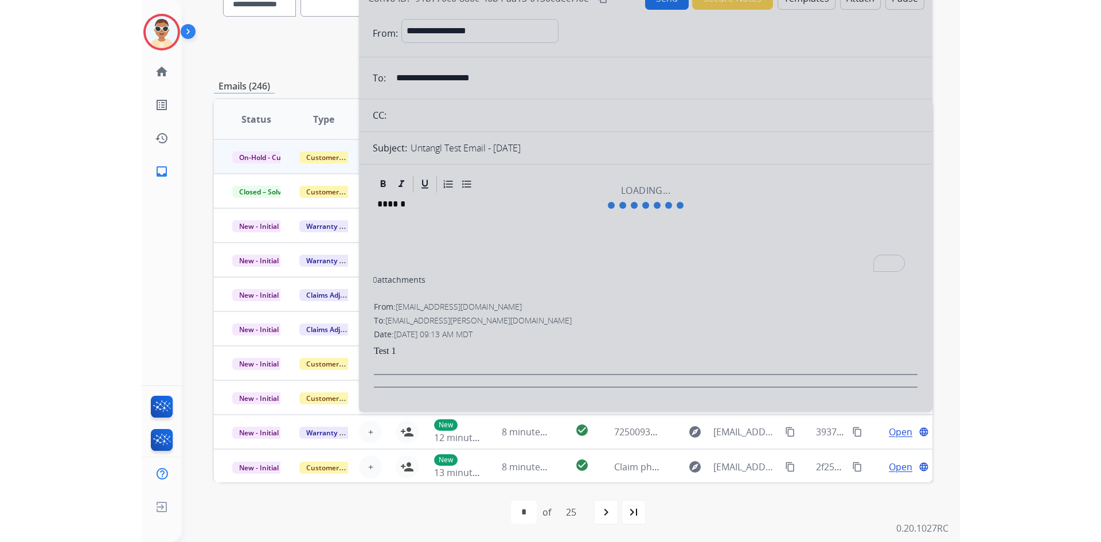
scroll to position [0, 0]
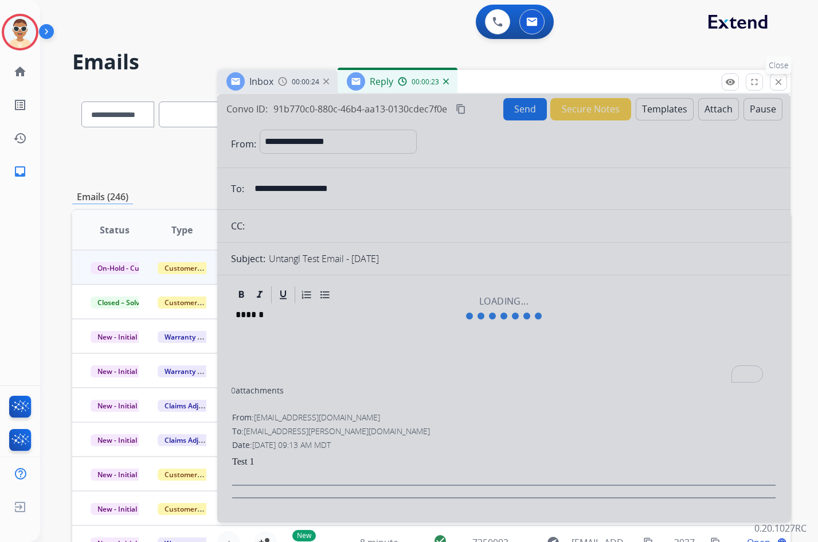
click at [781, 79] on mat-icon "close" at bounding box center [778, 82] width 10 height 10
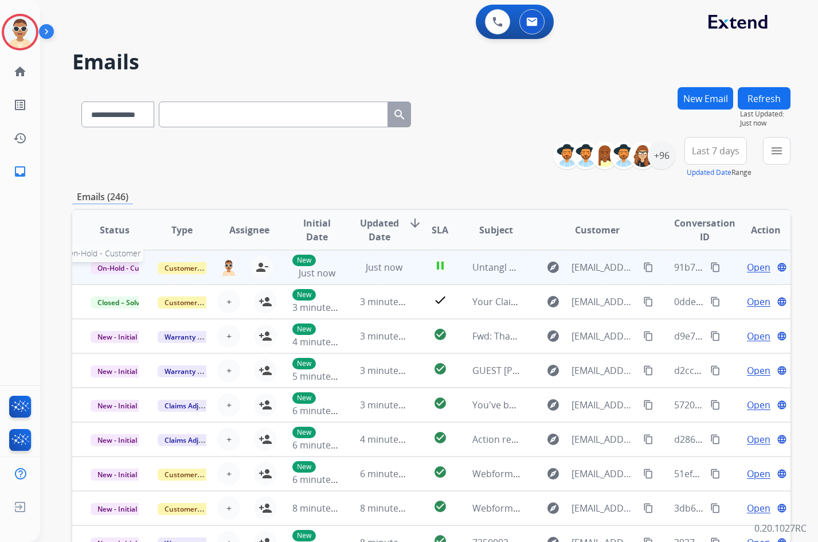
click at [120, 269] on span "On-Hold - Customer" at bounding box center [130, 268] width 79 height 12
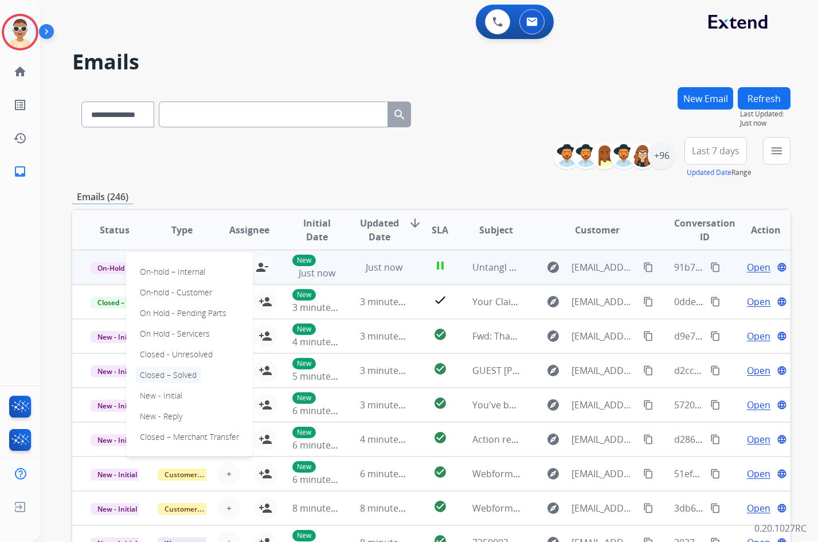
click at [178, 371] on p "Closed – Solved" at bounding box center [168, 375] width 66 height 16
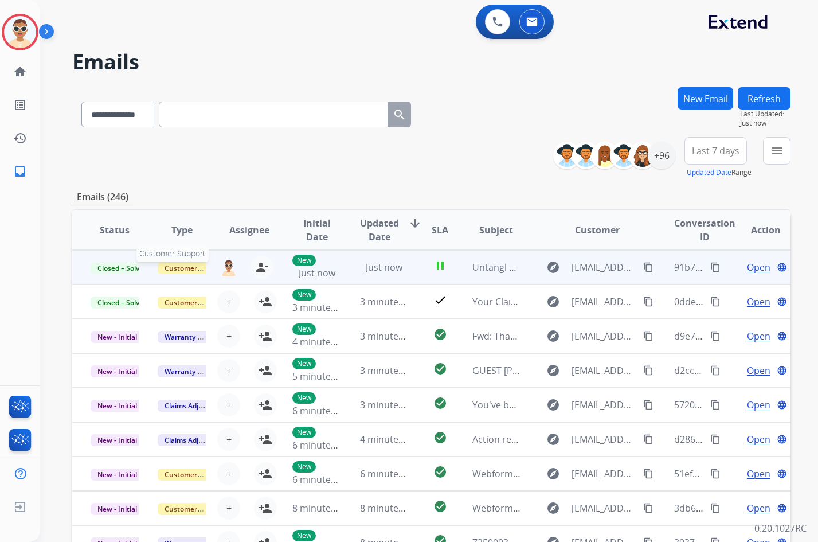
click at [183, 268] on span "Customer Support" at bounding box center [195, 268] width 75 height 12
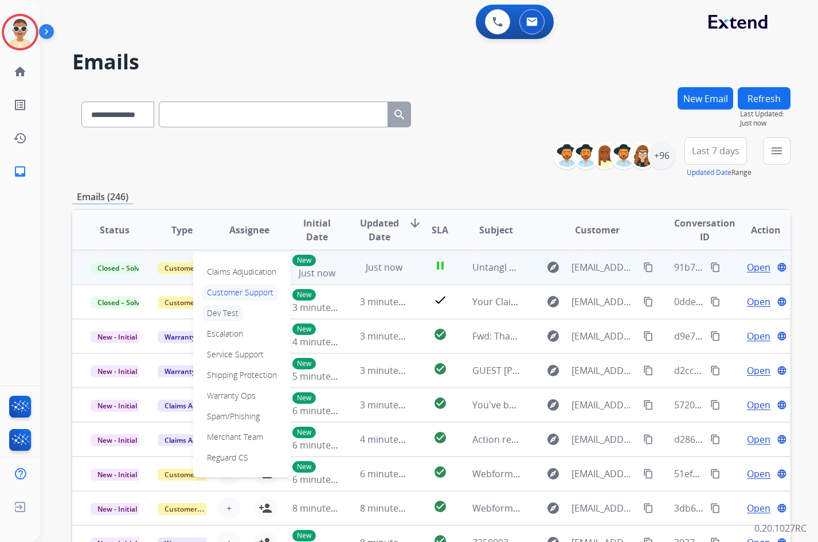
click at [234, 312] on p "Dev Test" at bounding box center [222, 313] width 41 height 16
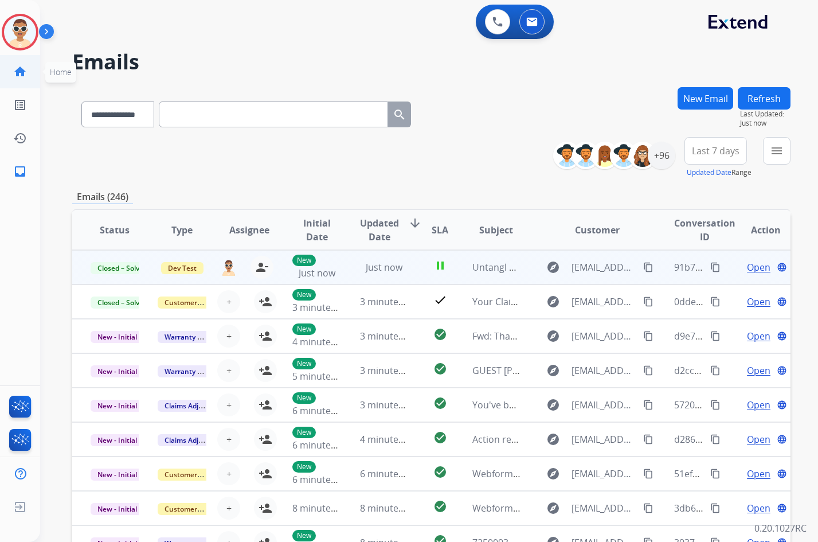
click at [22, 75] on mat-icon "home" at bounding box center [20, 72] width 14 height 14
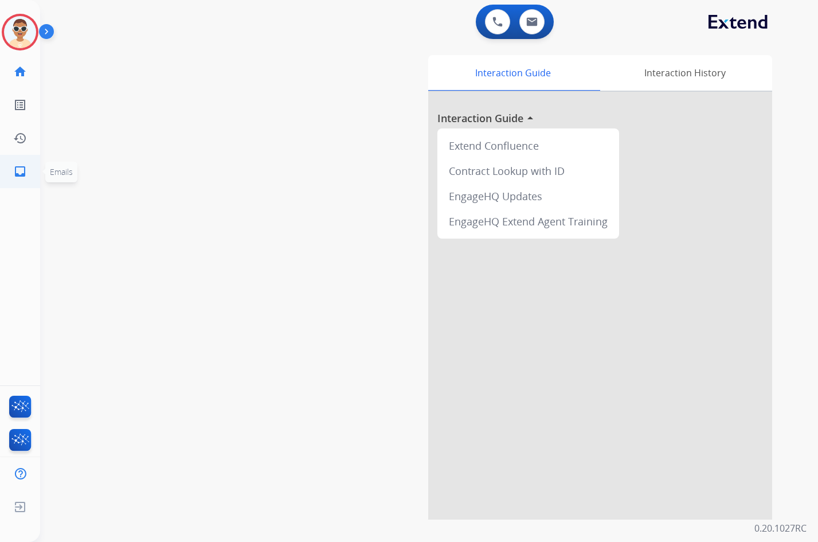
click at [26, 177] on mat-icon "inbox" at bounding box center [20, 172] width 14 height 14
select select "**********"
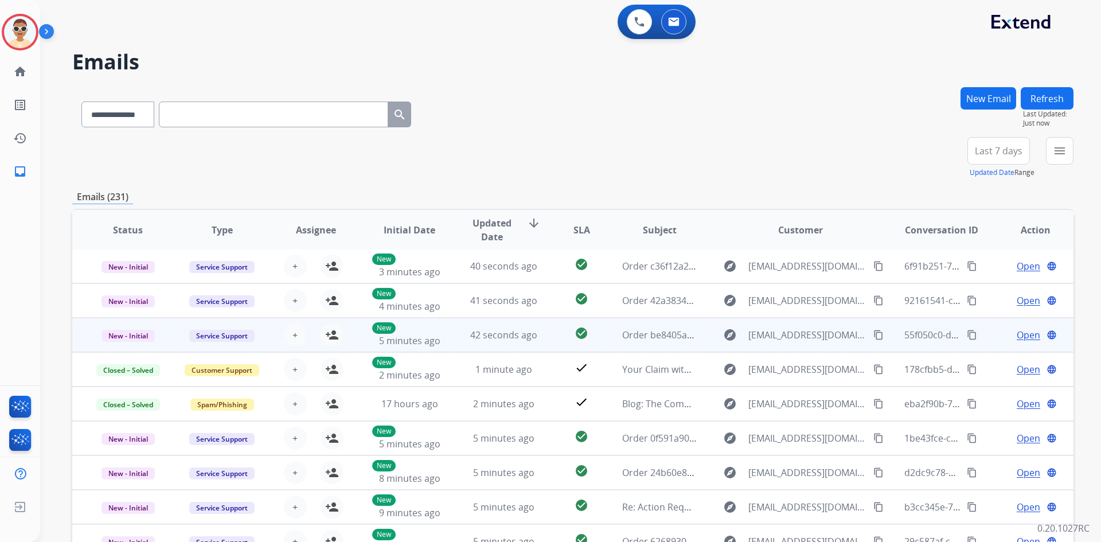
scroll to position [111, 0]
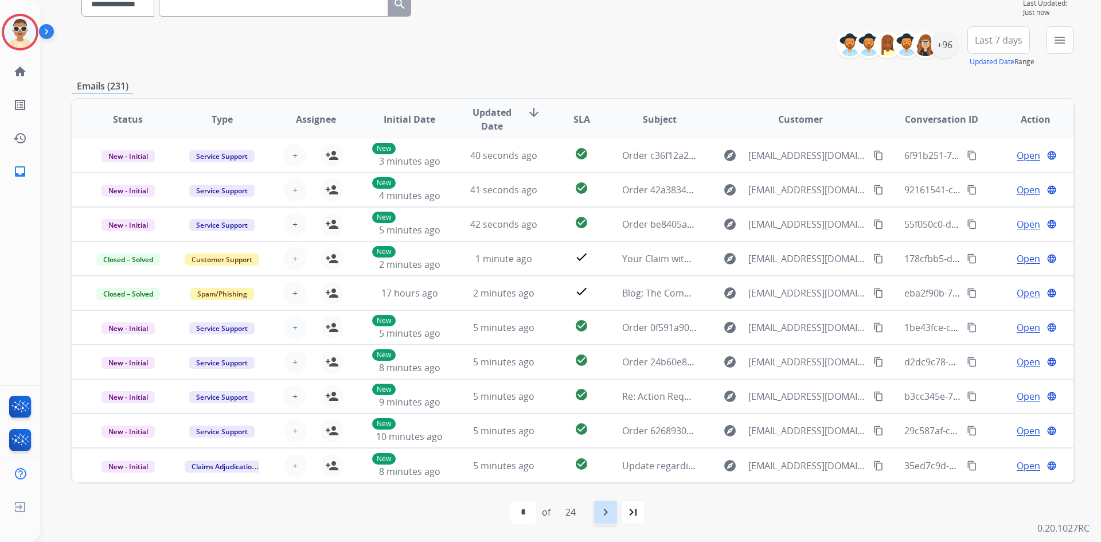
click at [611, 514] on mat-icon "navigate_next" at bounding box center [605, 512] width 14 height 14
select select "*"
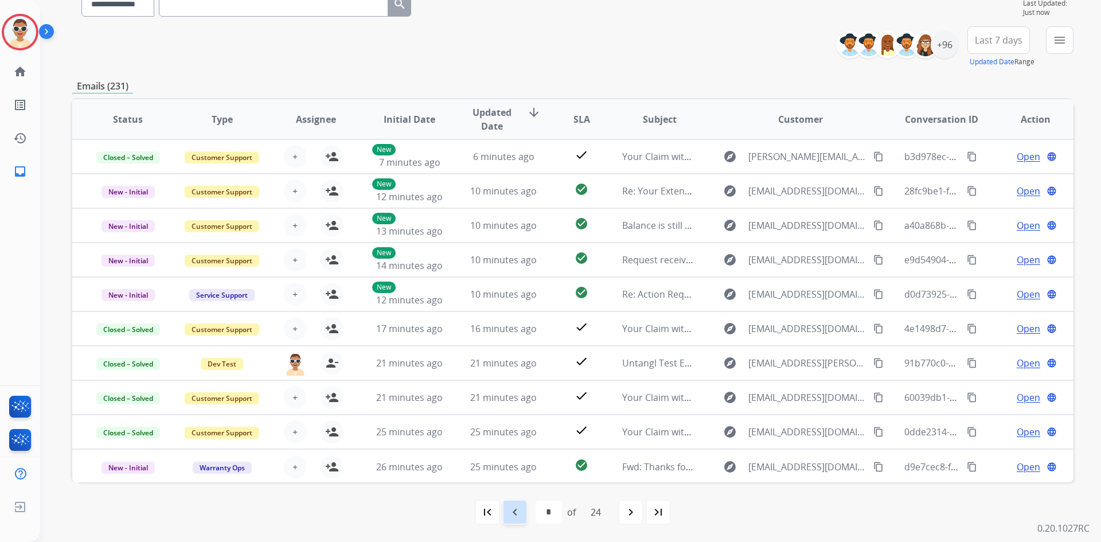
click at [514, 510] on mat-icon "navigate_before" at bounding box center [515, 512] width 14 height 14
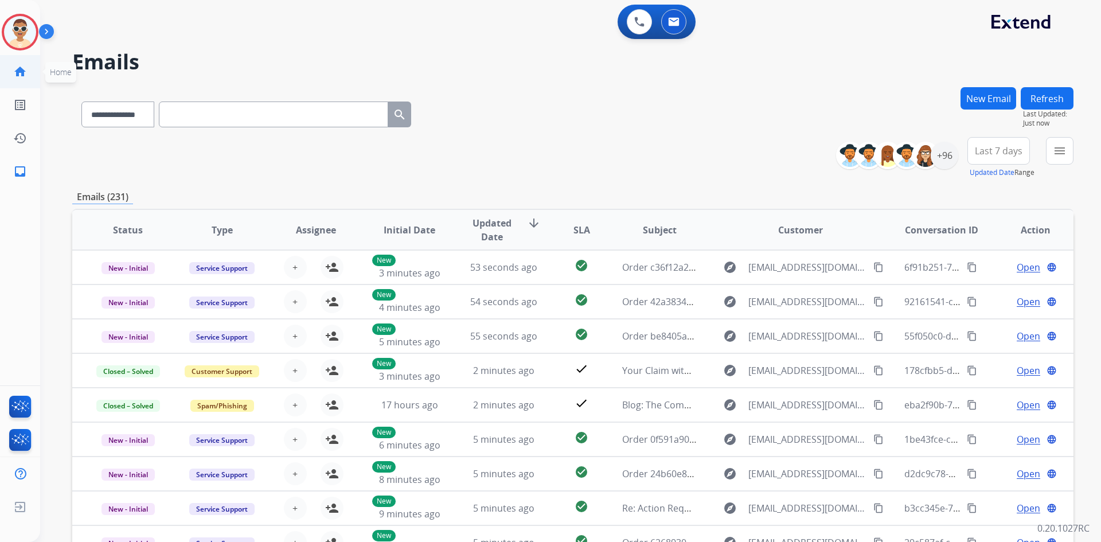
click at [36, 80] on li "home Home Home" at bounding box center [20, 72] width 32 height 32
click at [10, 73] on link "home Home" at bounding box center [20, 72] width 32 height 32
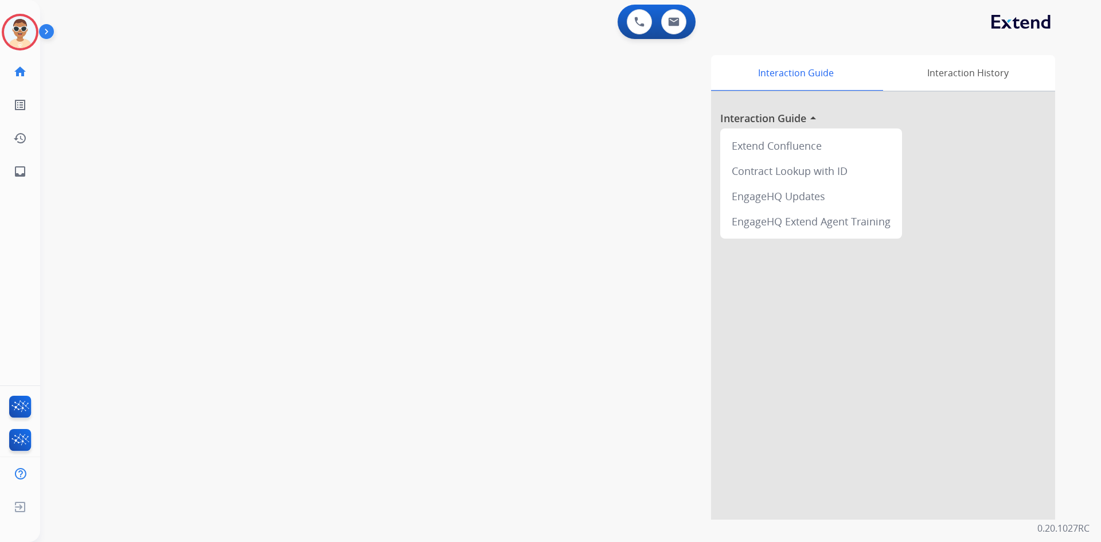
click at [10, 73] on link "home Home" at bounding box center [20, 72] width 32 height 32
click at [22, 184] on link "inbox Emails" at bounding box center [20, 171] width 32 height 32
select select "**********"
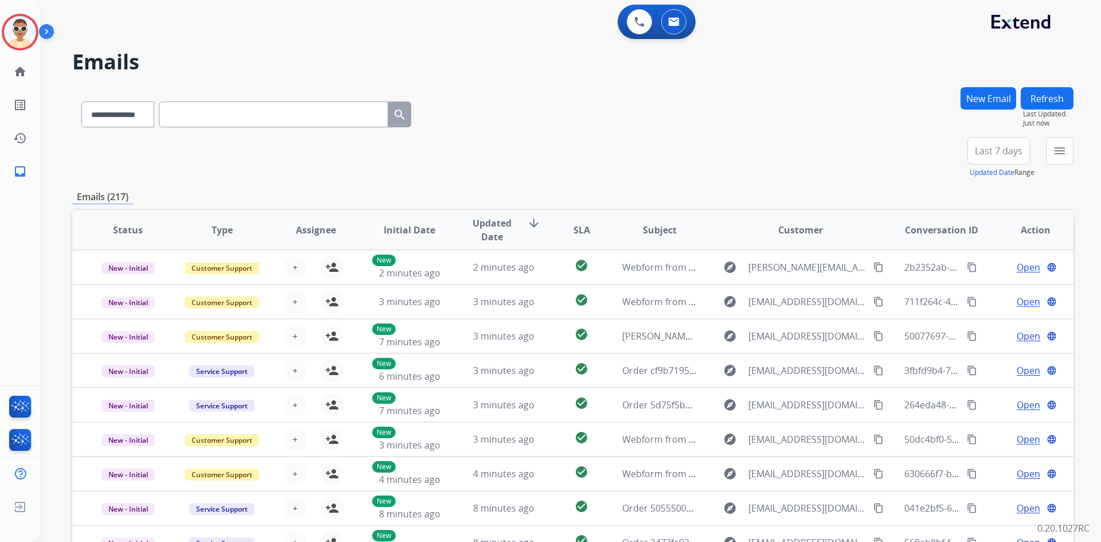
click at [1051, 96] on button "Refresh" at bounding box center [1046, 98] width 53 height 22
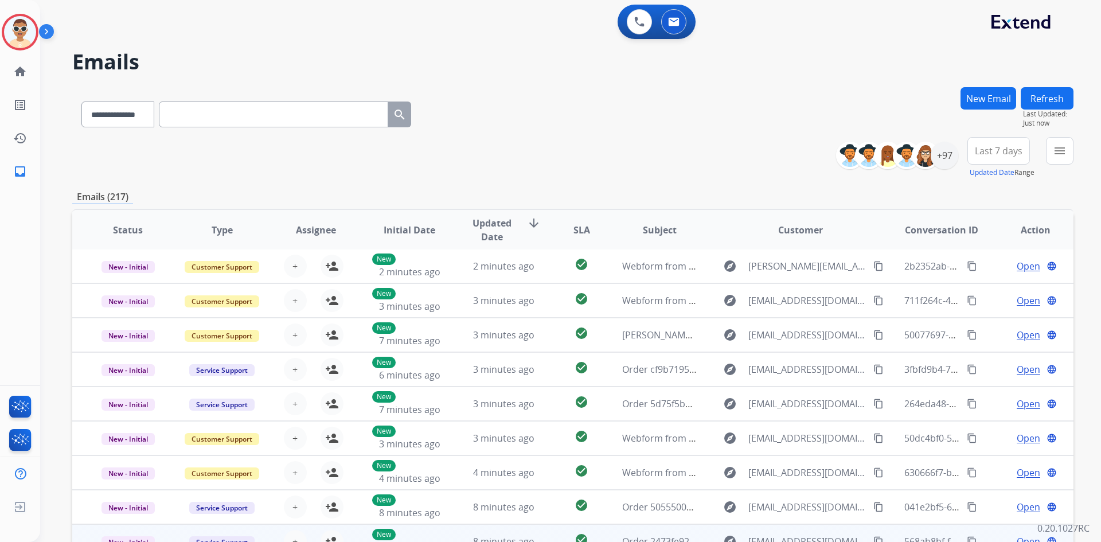
scroll to position [111, 0]
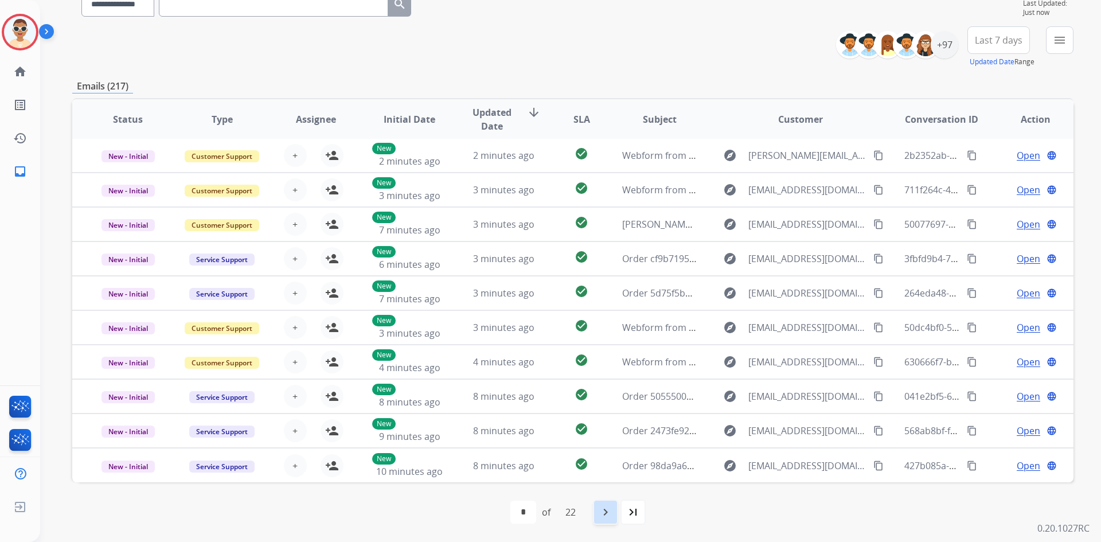
click at [612, 511] on mat-icon "navigate_next" at bounding box center [605, 512] width 14 height 14
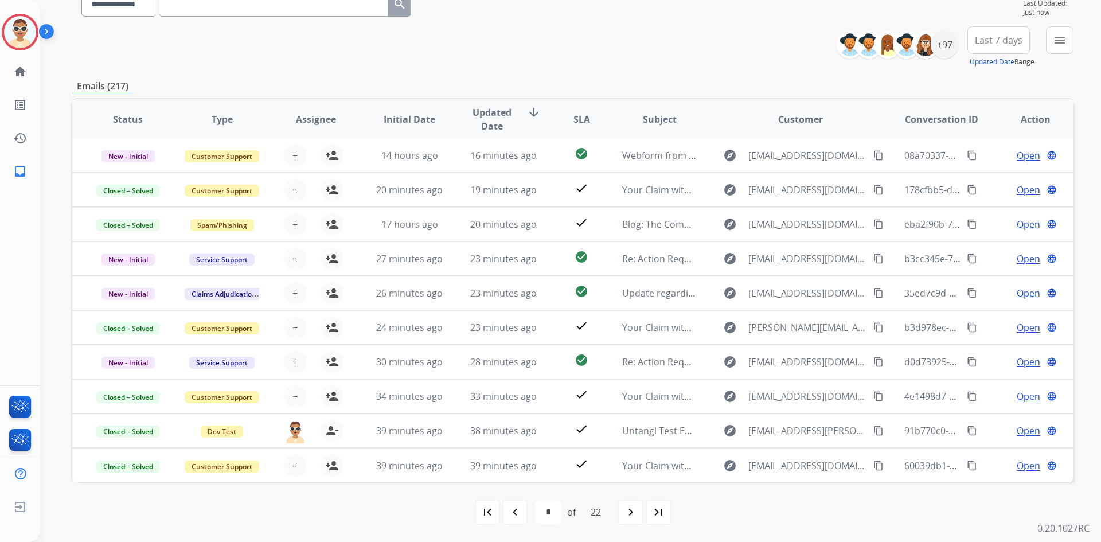
click at [627, 511] on mat-icon "navigate_next" at bounding box center [631, 512] width 14 height 14
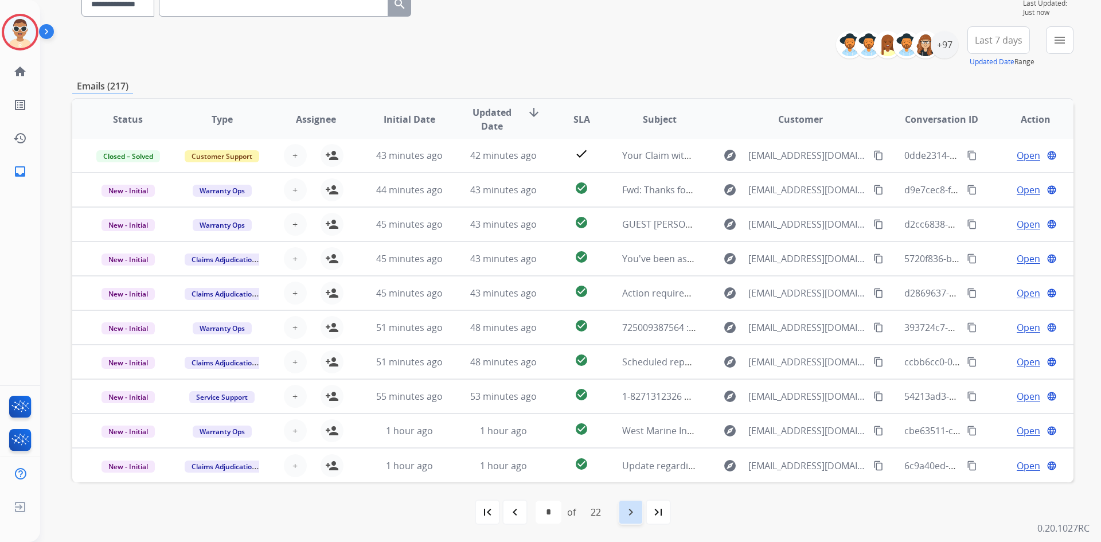
click at [629, 519] on div "navigate_next" at bounding box center [630, 511] width 25 height 25
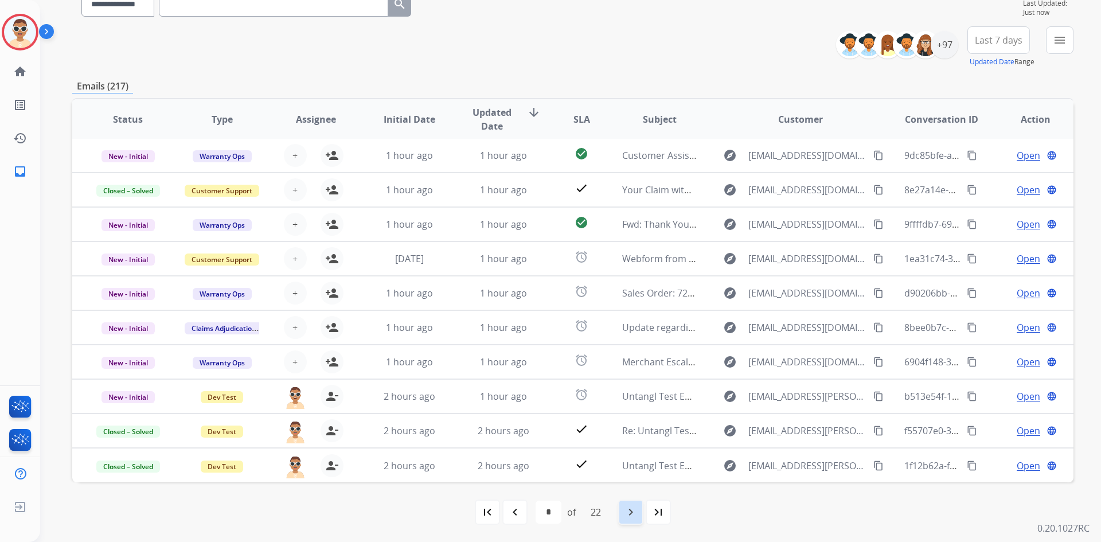
click at [626, 507] on mat-icon "navigate_next" at bounding box center [631, 512] width 14 height 14
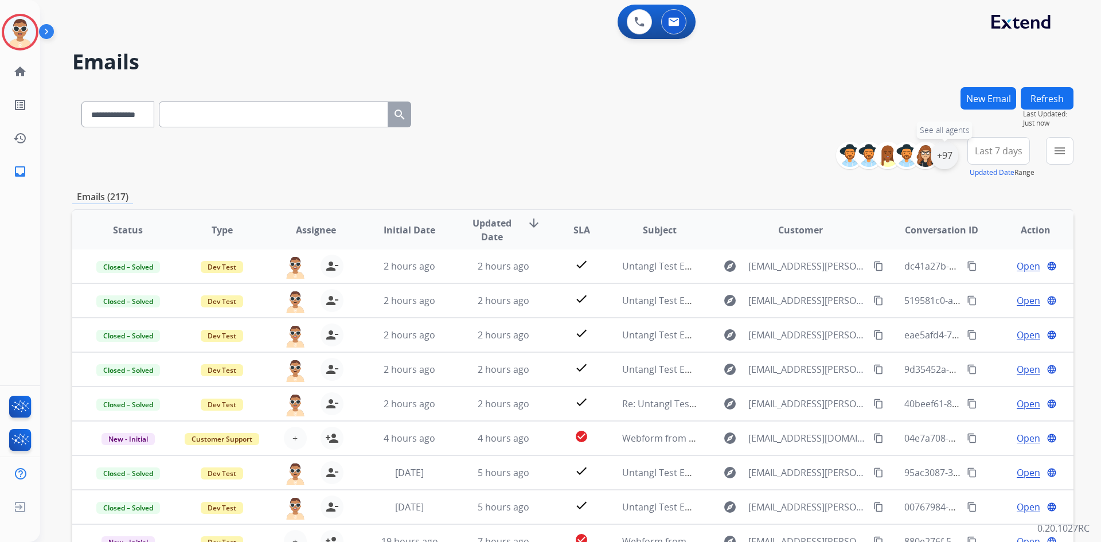
click at [945, 158] on div "+97" at bounding box center [944, 156] width 28 height 28
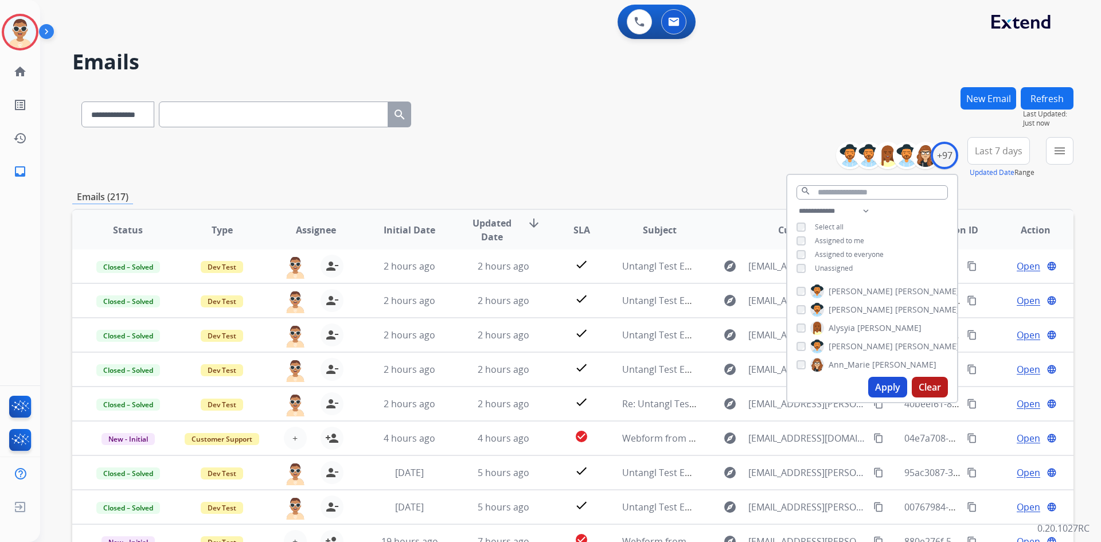
click at [879, 382] on button "Apply" at bounding box center [887, 387] width 39 height 21
select select "*"
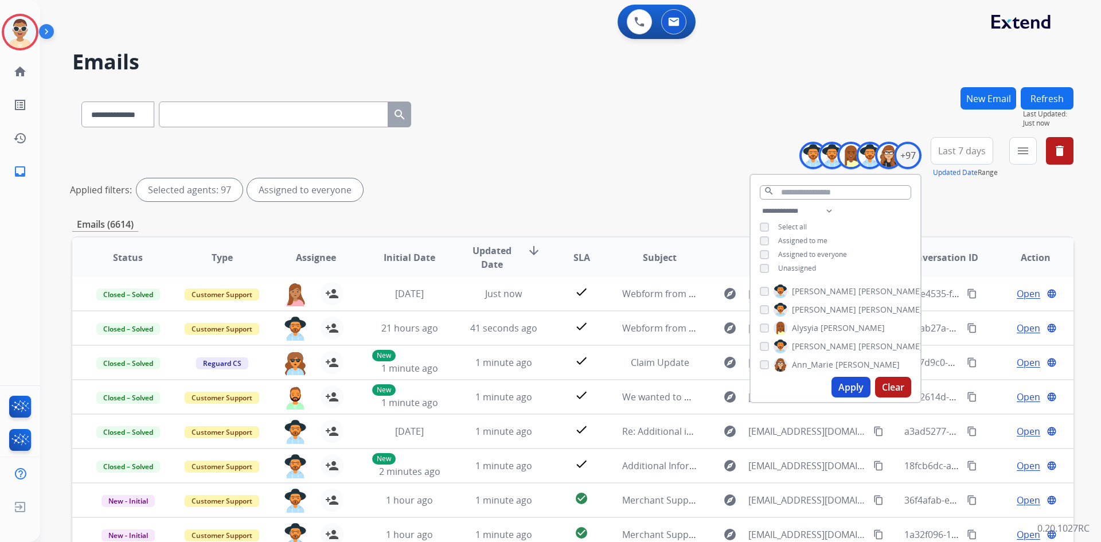
click at [535, 177] on div "**********" at bounding box center [572, 171] width 1001 height 69
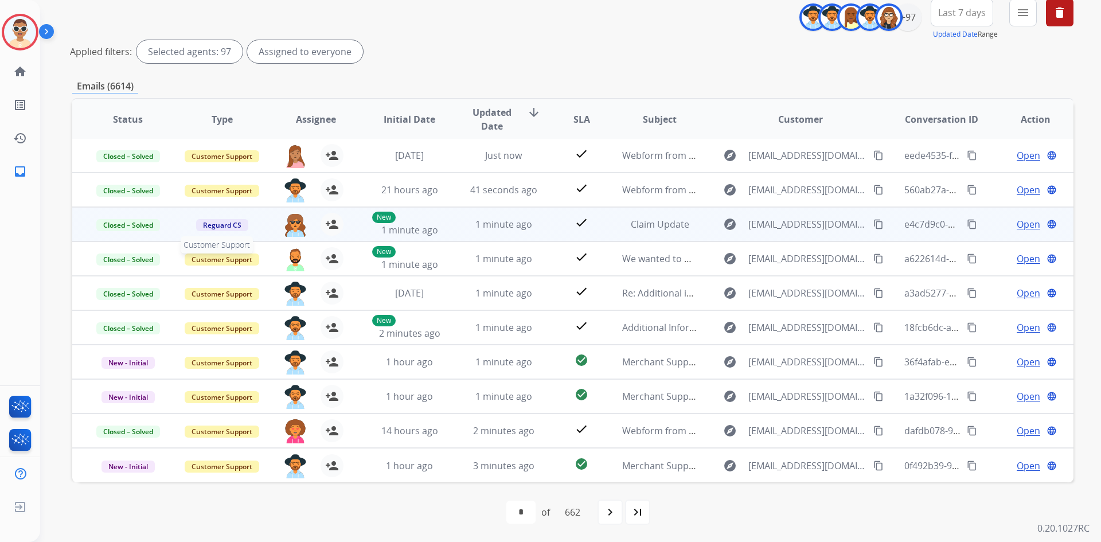
scroll to position [81, 0]
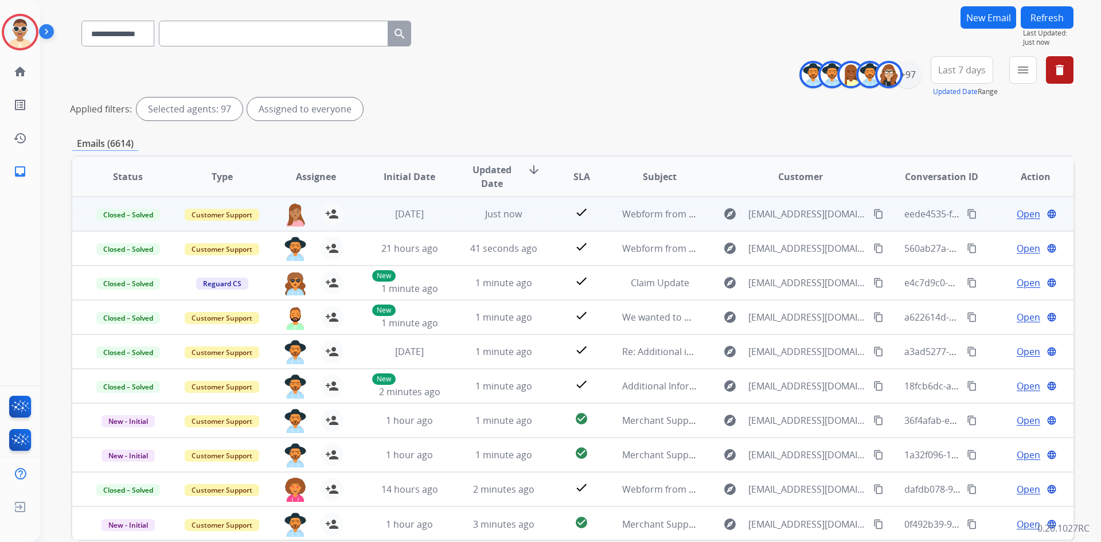
click at [1019, 213] on span "Open" at bounding box center [1028, 214] width 24 height 14
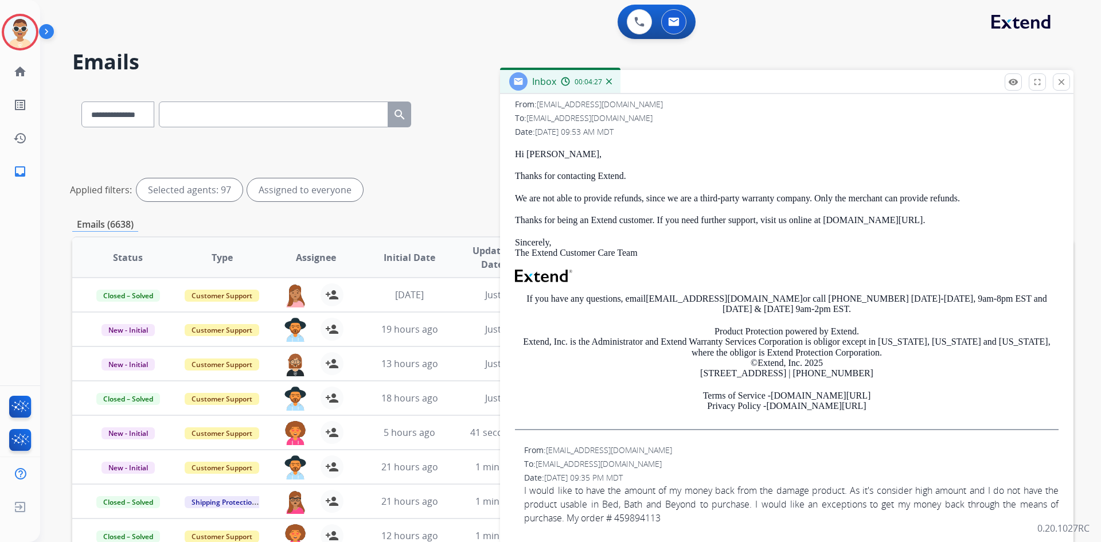
scroll to position [0, 0]
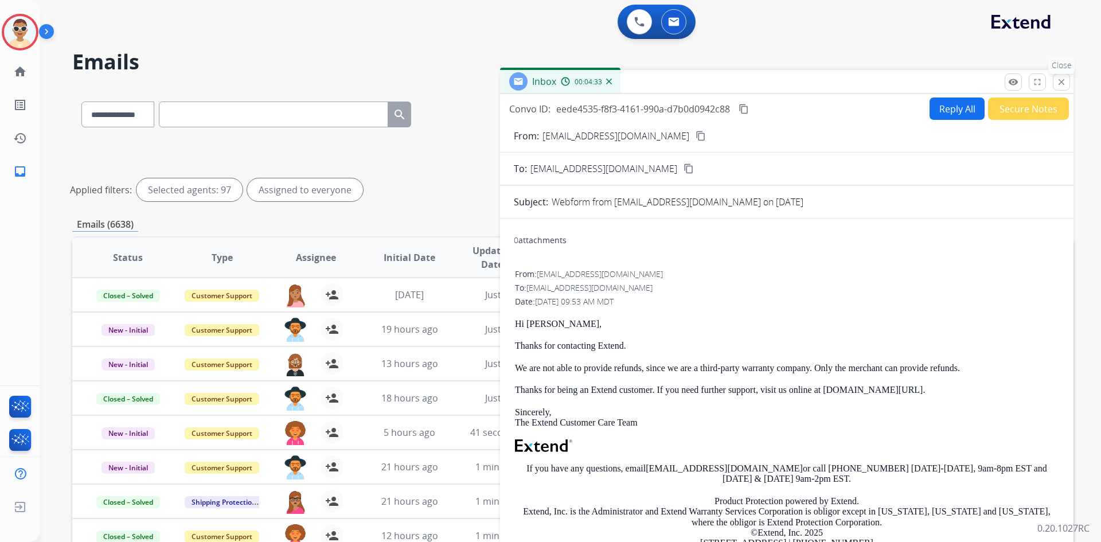
click at [1060, 81] on mat-icon "close" at bounding box center [1061, 82] width 10 height 10
